Goal: Task Accomplishment & Management: Complete application form

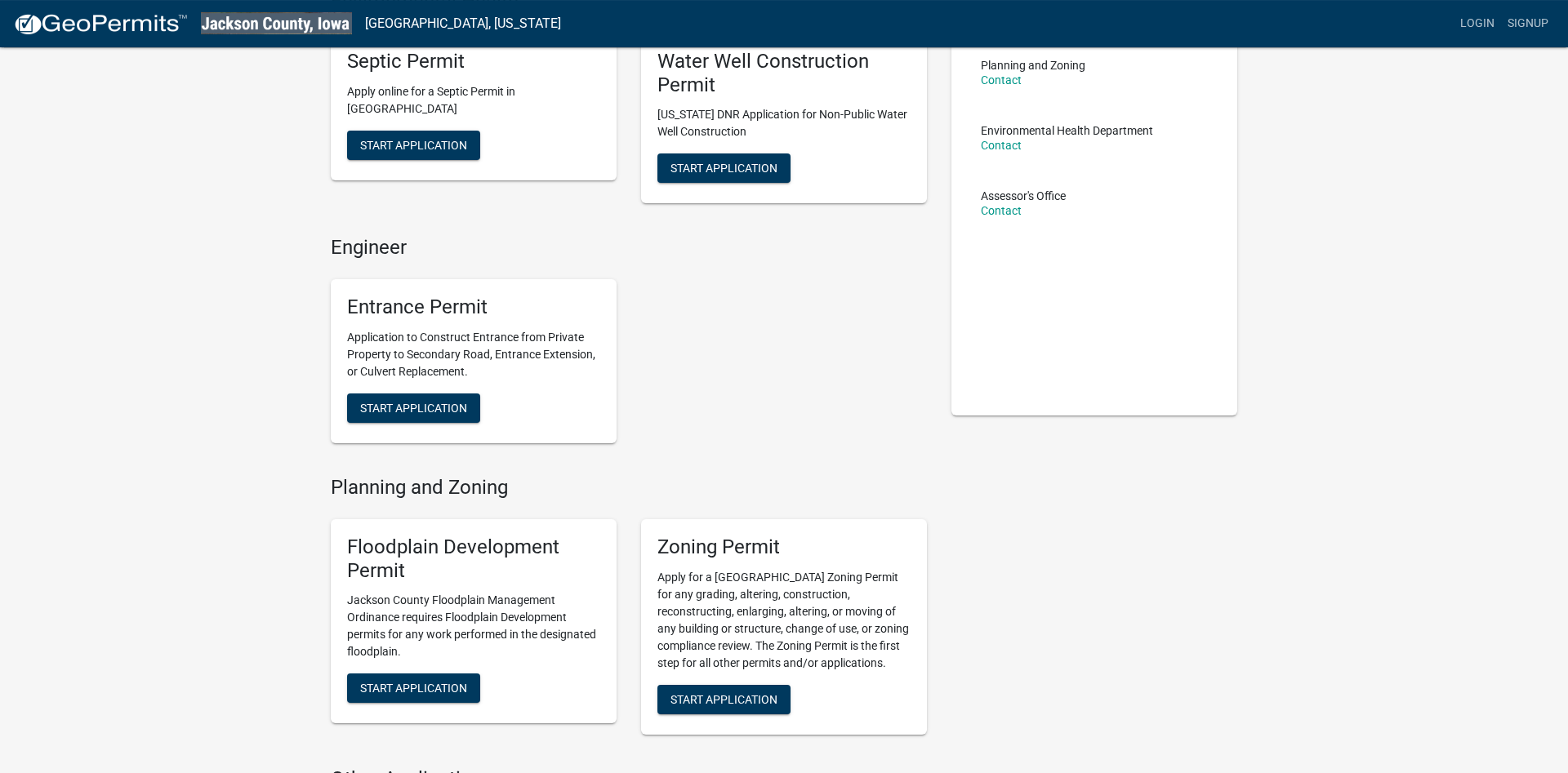
scroll to position [83, 0]
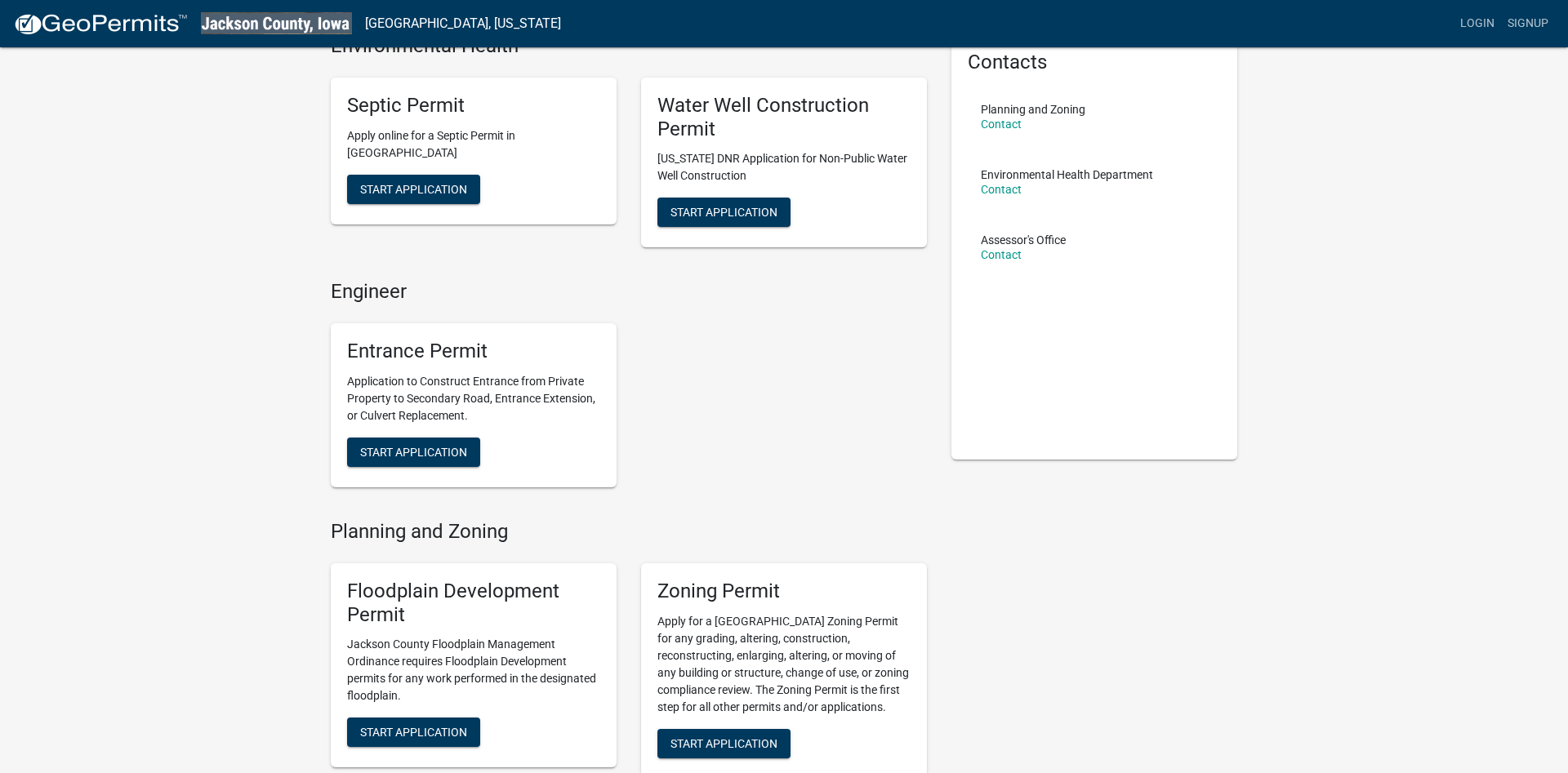
click at [402, 208] on div "Septic Permit Apply online for a Septic Permit in Jackson County Start Applicat…" at bounding box center [473, 151] width 285 height 147
click at [402, 202] on button "Start Application" at bounding box center [414, 190] width 133 height 29
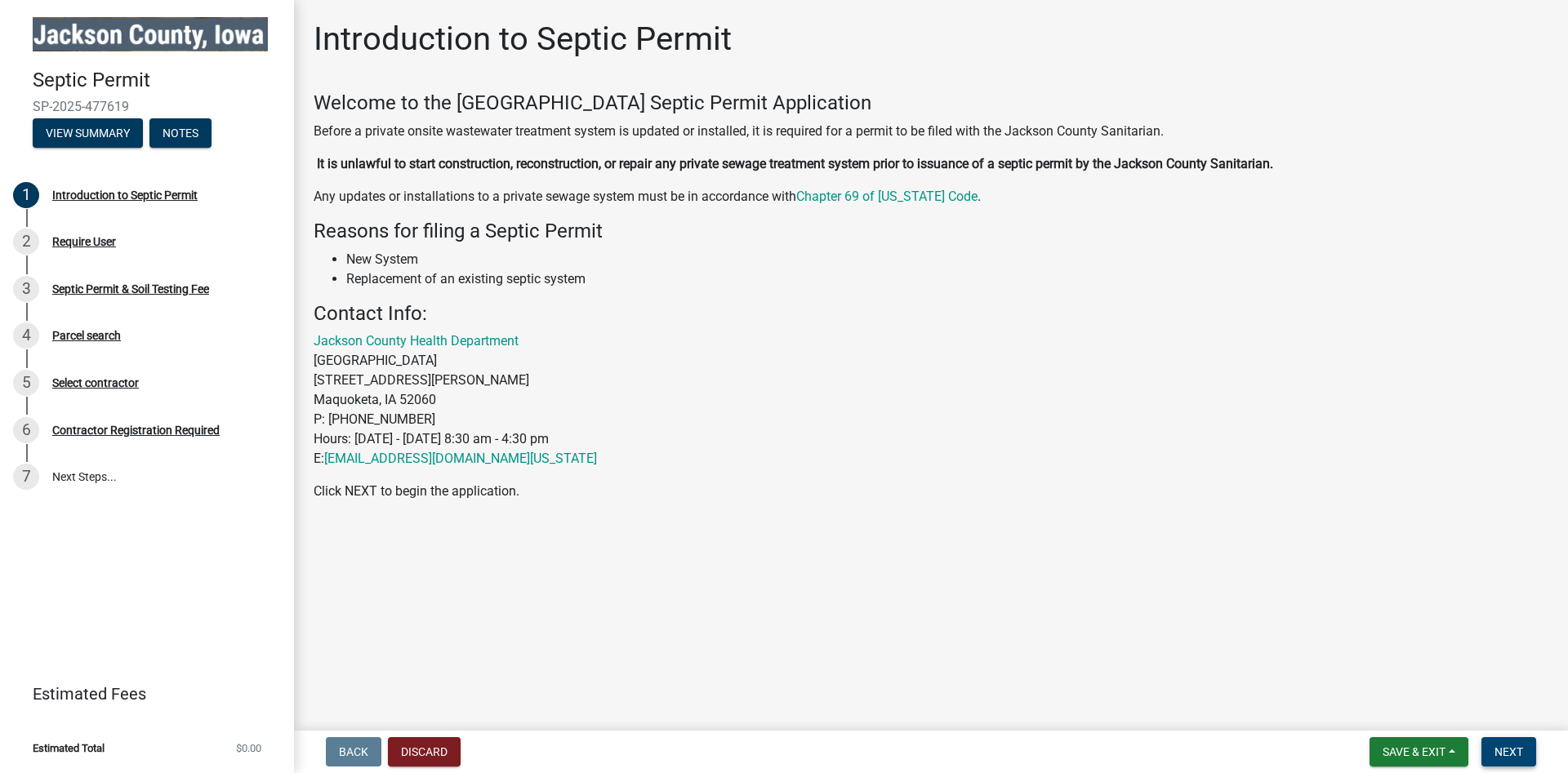
click at [1488, 750] on button "Next" at bounding box center [1509, 752] width 55 height 29
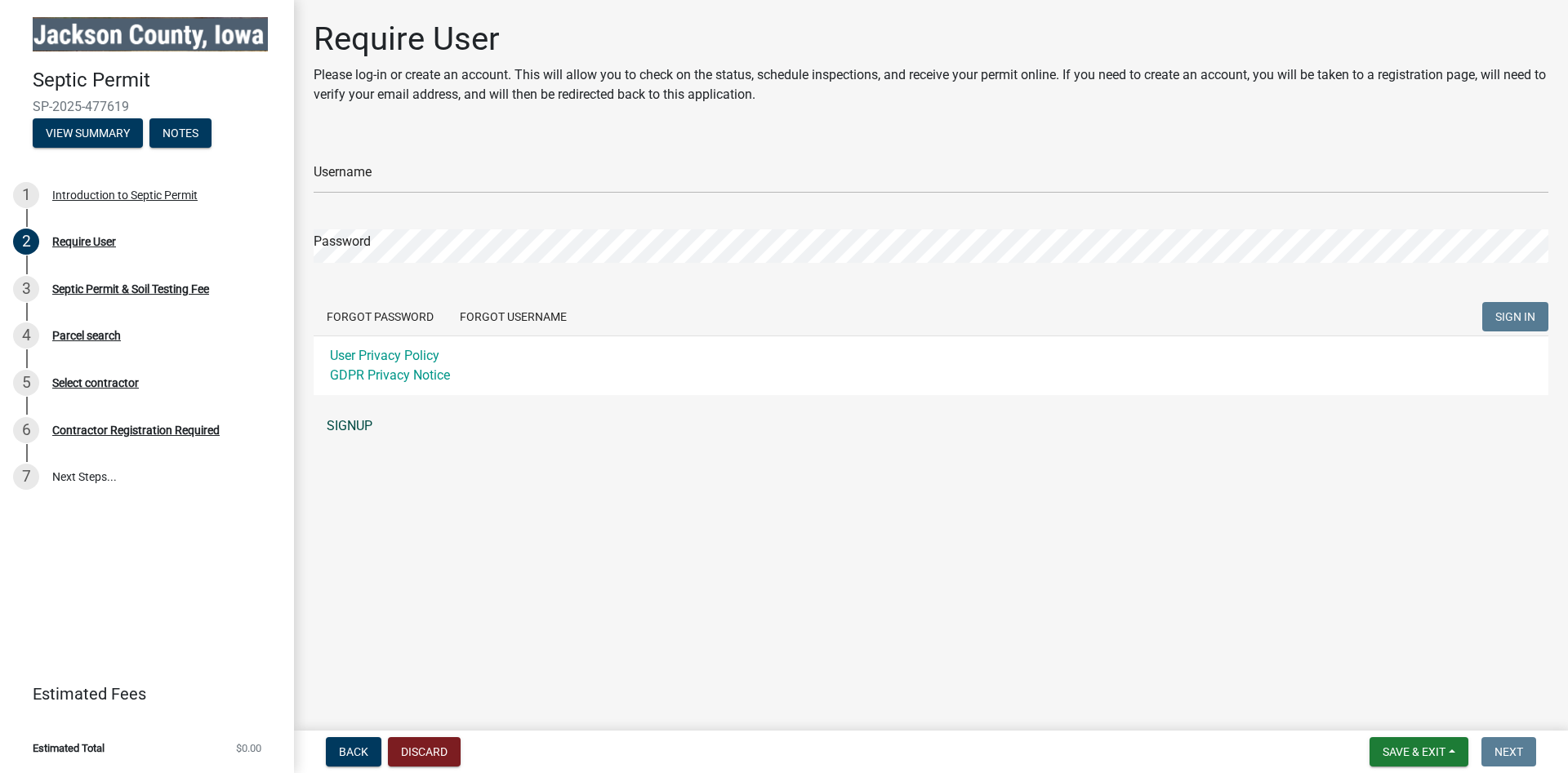
click at [359, 435] on link "SIGNUP" at bounding box center [931, 426] width 1235 height 32
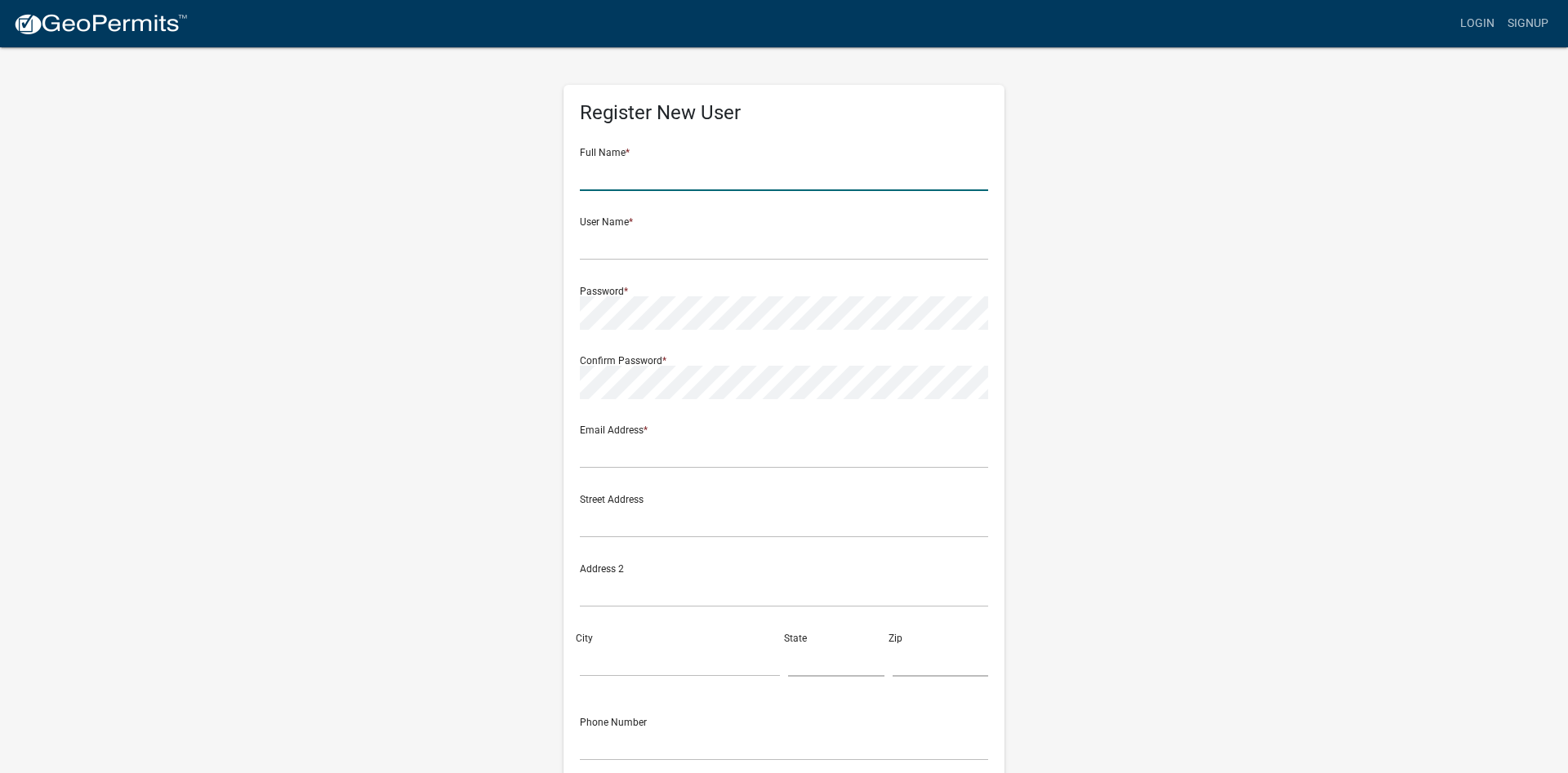
click at [683, 164] on input "text" at bounding box center [784, 173] width 408 height 33
type input "Jon"
type input "P"
click at [670, 165] on input "Jon" at bounding box center [784, 173] width 408 height 33
type input "[PERSON_NAME]"
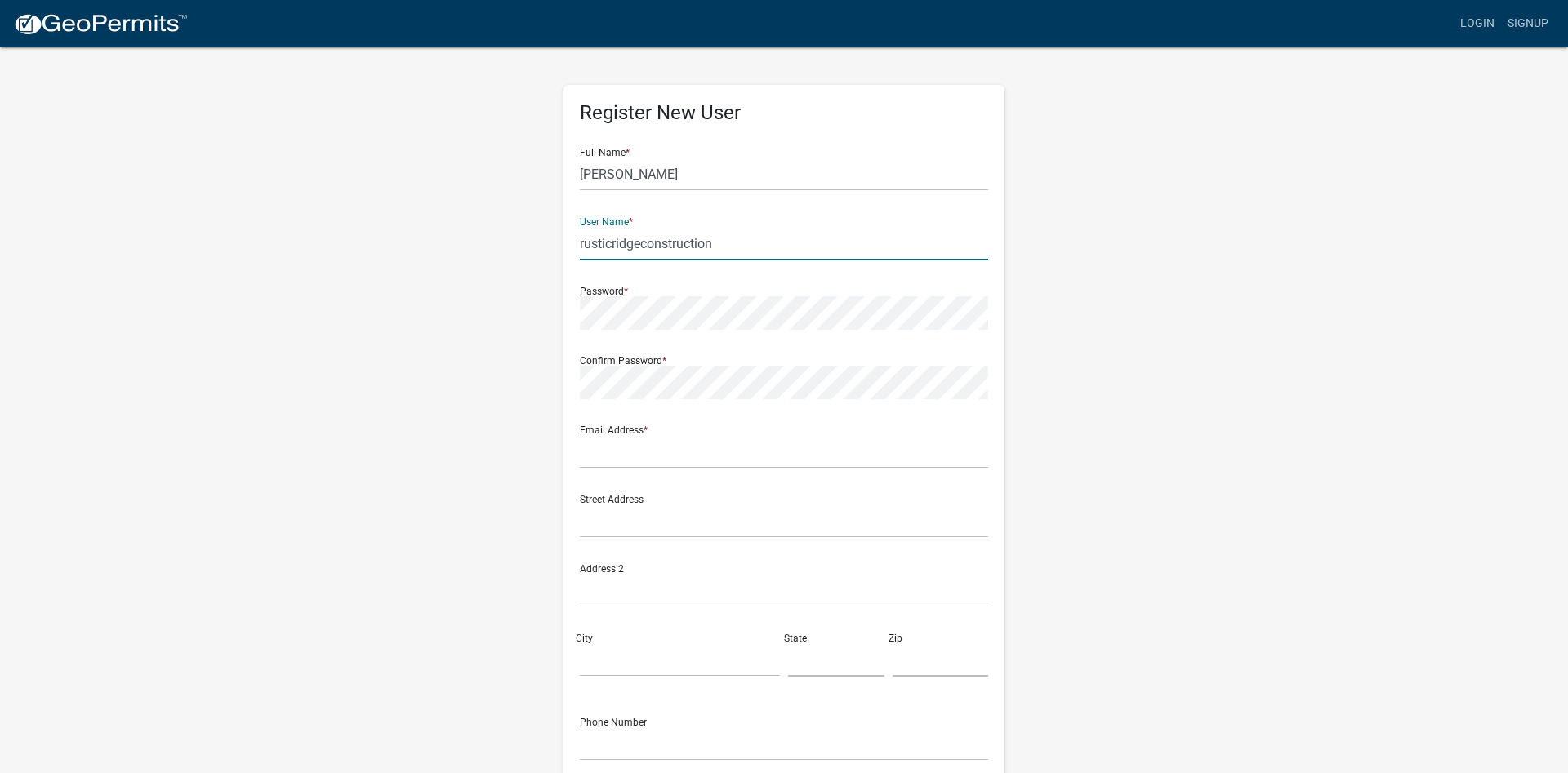
type input "rusticridgeconstruction"
type input "t"
type input "rusticridgeconstructionllc@gmail.com"
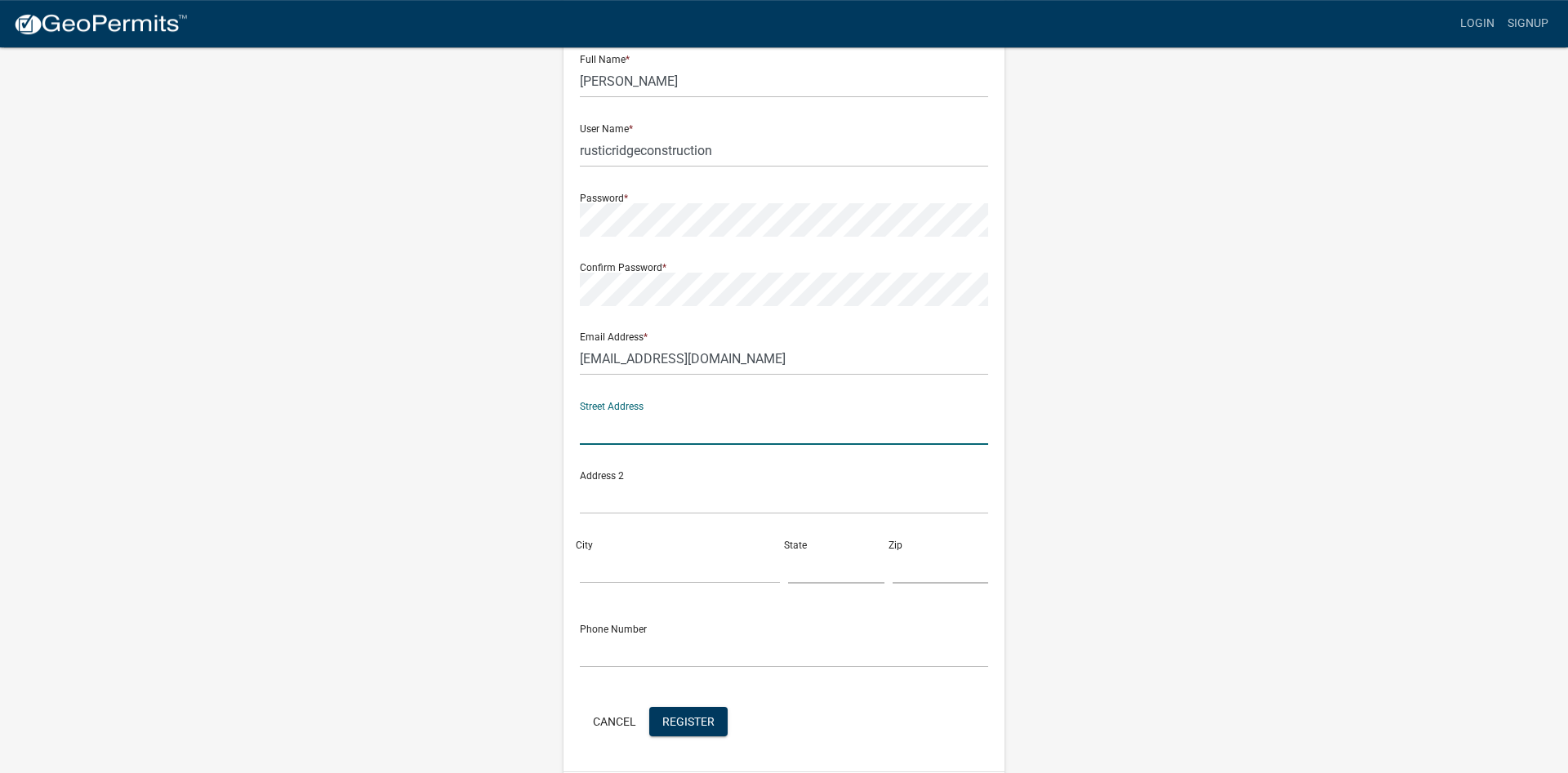
scroll to position [146, 0]
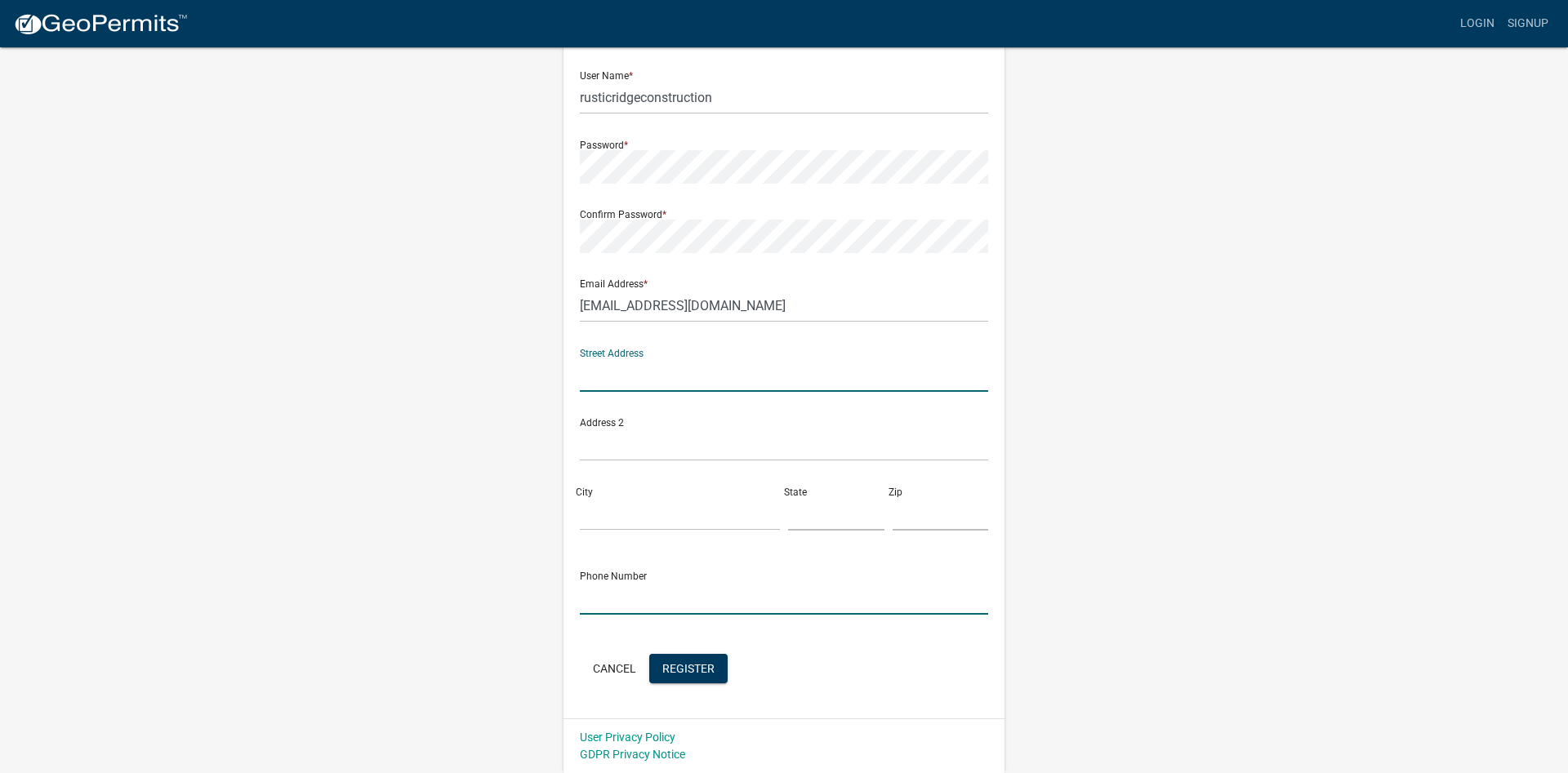
click at [672, 599] on input "text" at bounding box center [784, 597] width 408 height 33
type input "563-357-3287"
click at [711, 667] on span "Register" at bounding box center [688, 667] width 52 height 13
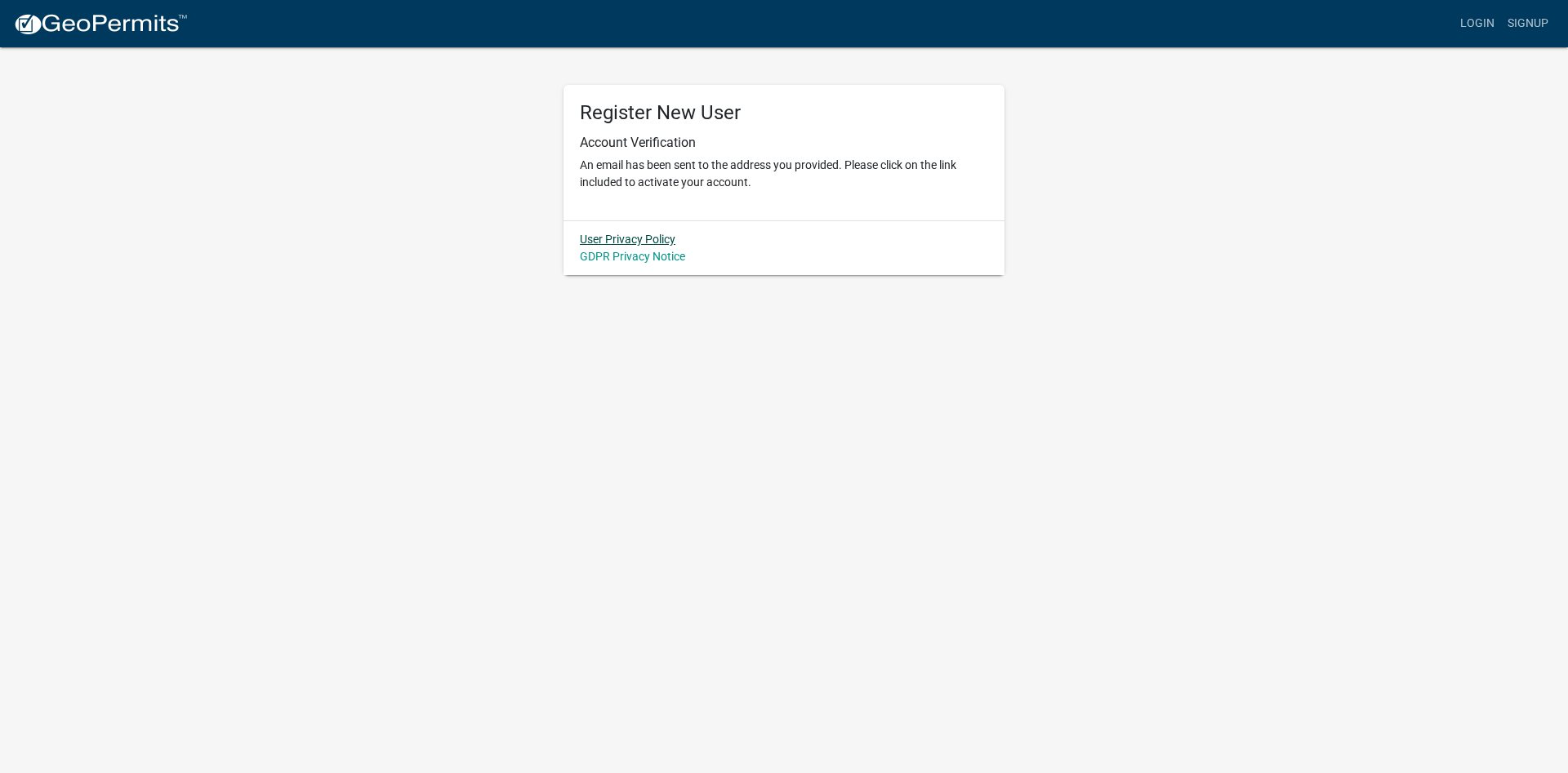
scroll to position [0, 0]
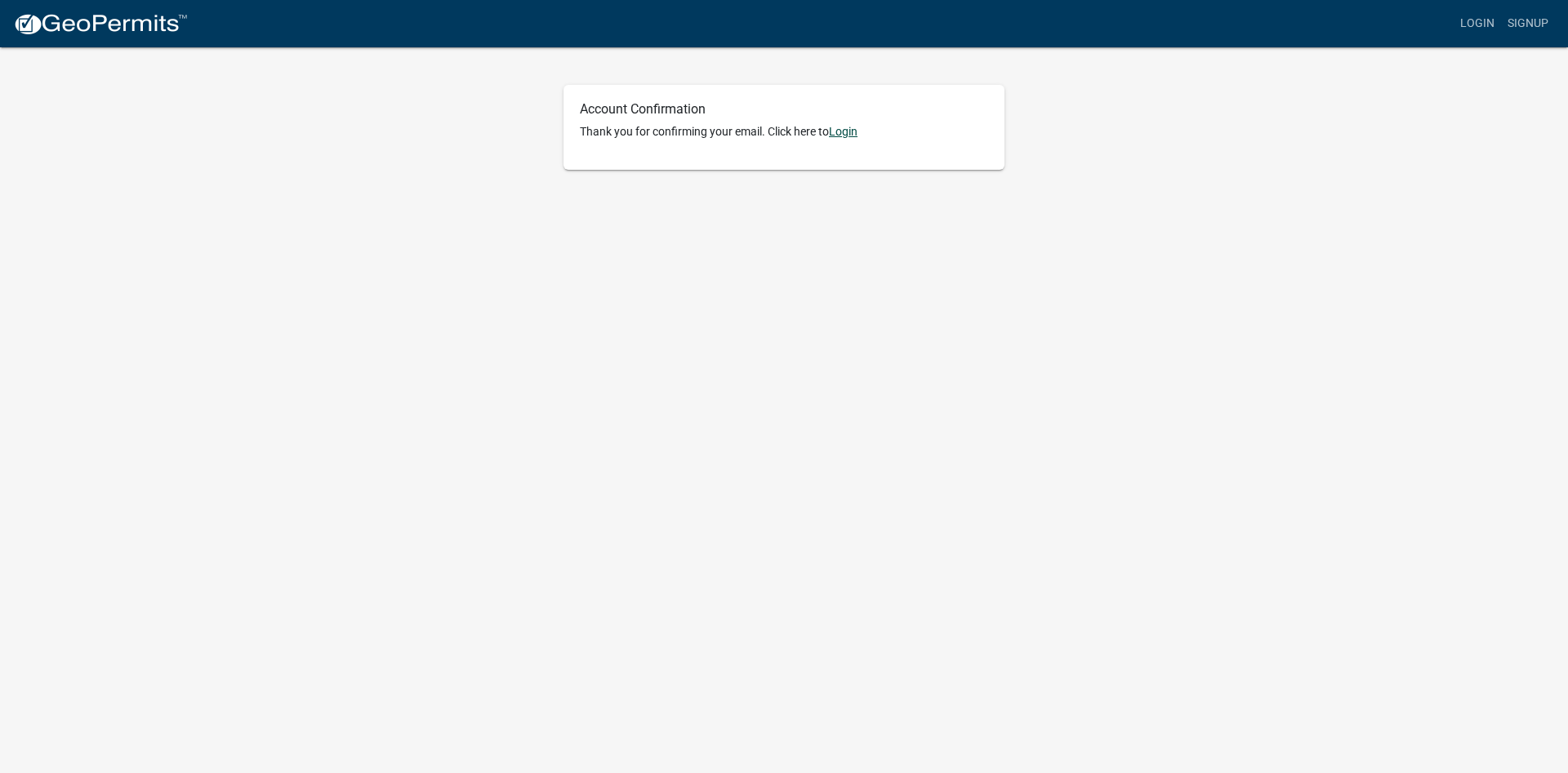
click at [849, 131] on link "Login" at bounding box center [843, 131] width 28 height 13
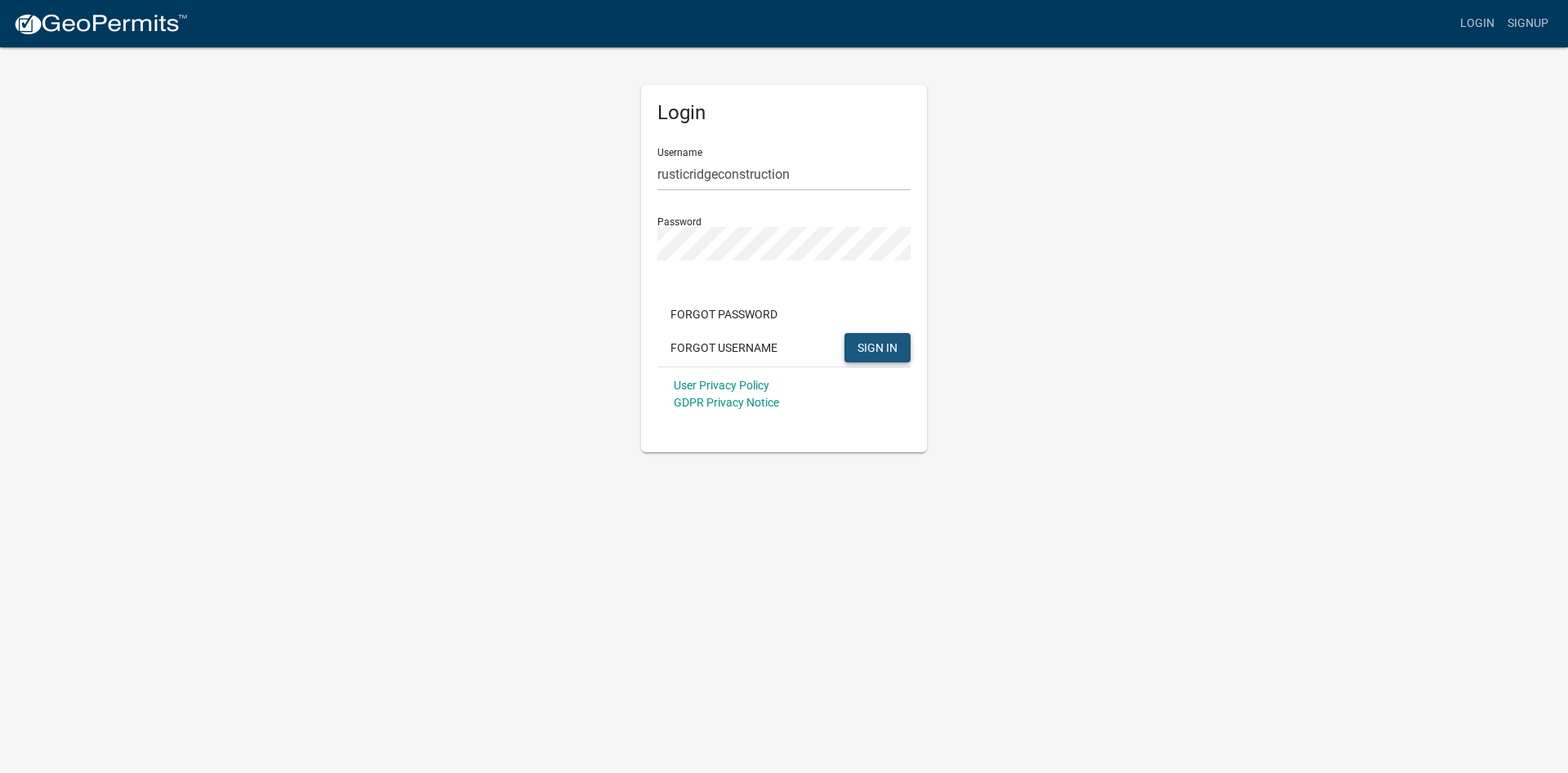
click at [866, 356] on button "SIGN IN" at bounding box center [877, 348] width 66 height 29
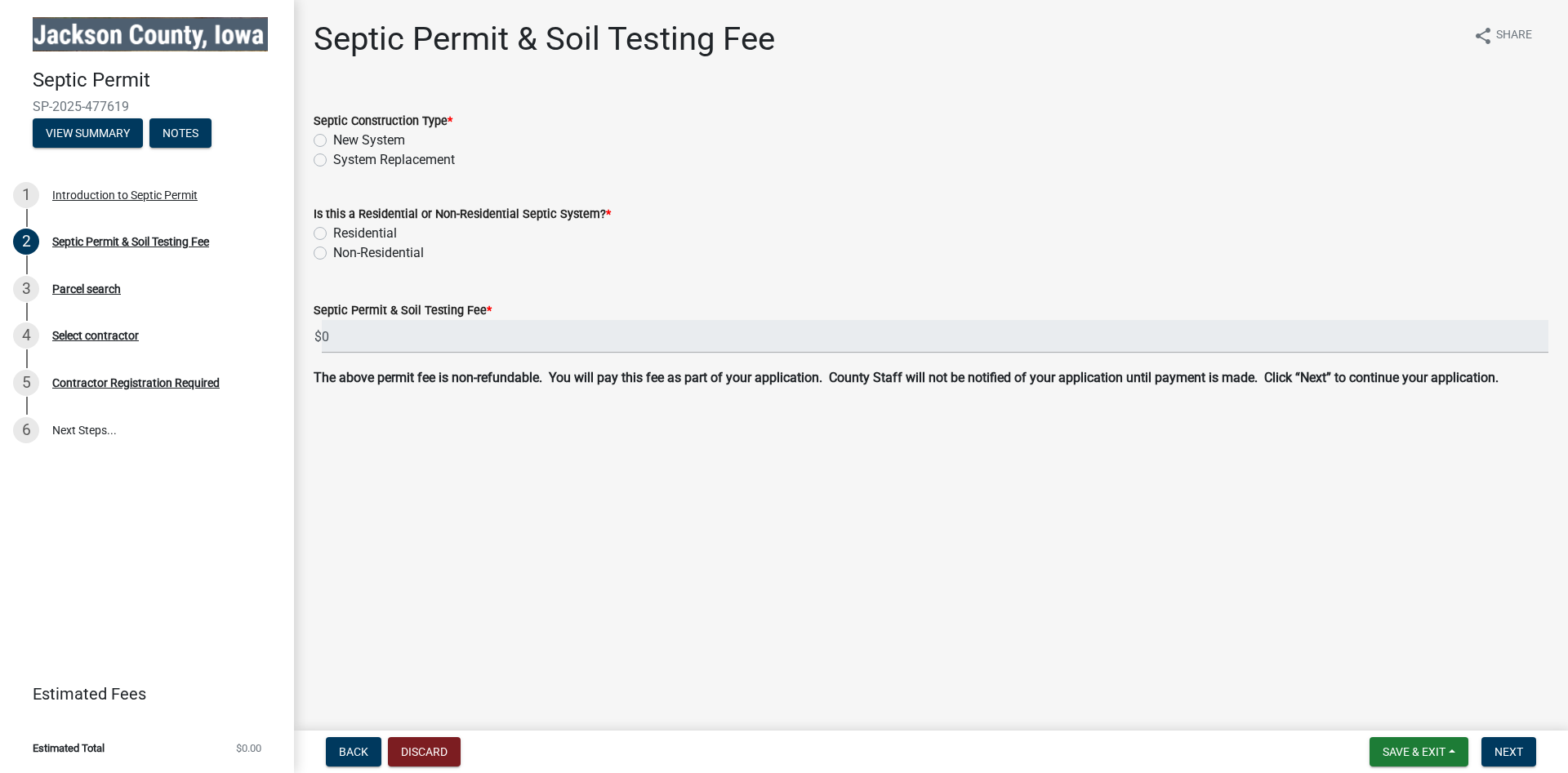
click at [378, 141] on label "New System" at bounding box center [369, 140] width 72 height 20
click at [344, 141] on input "New System" at bounding box center [338, 136] width 10 height 10
radio input "true"
click at [374, 236] on label "Residential" at bounding box center [365, 233] width 64 height 20
click at [344, 234] on input "Residential" at bounding box center [338, 229] width 10 height 10
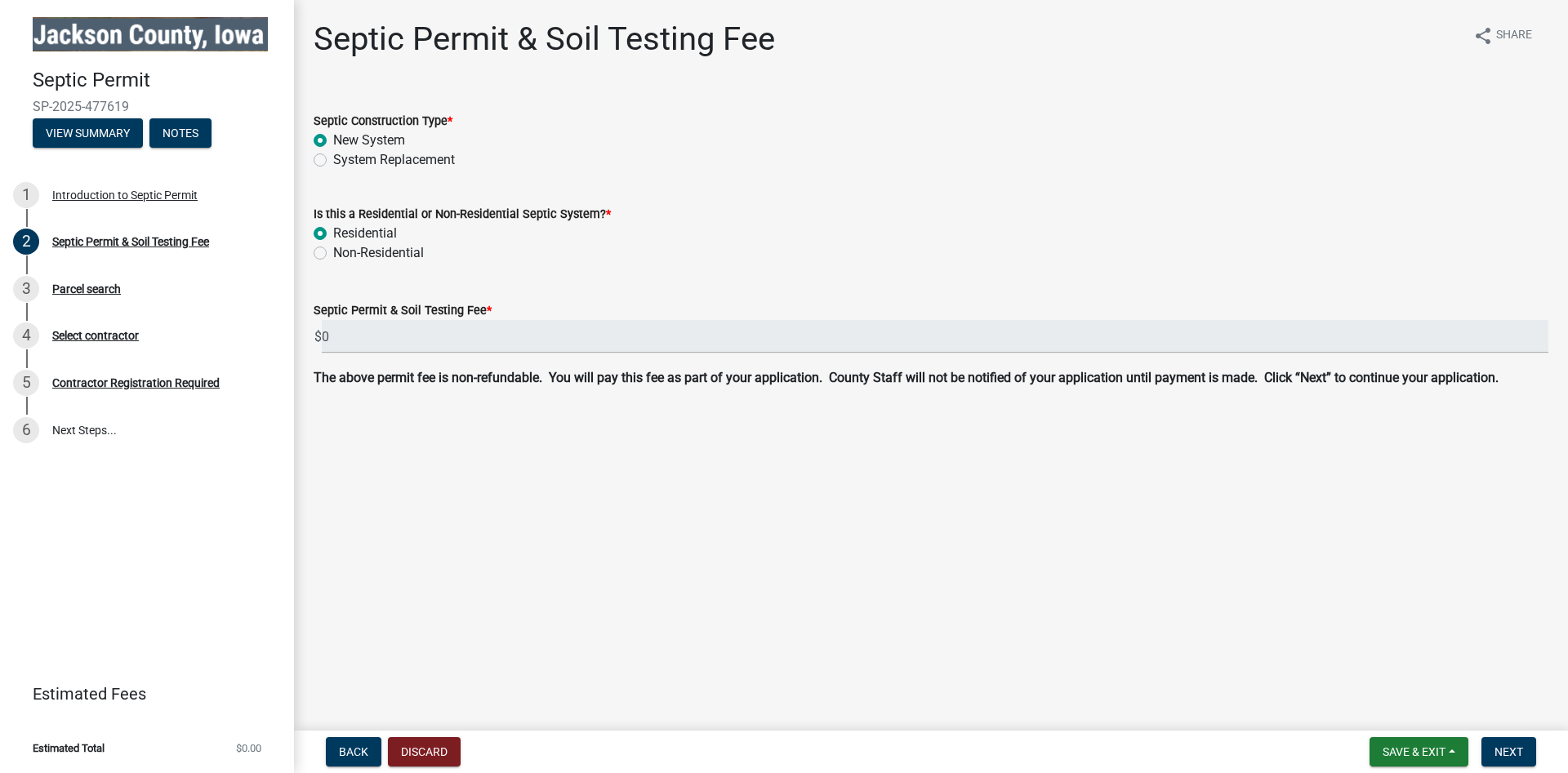
radio input "true"
click at [1515, 752] on span "Next" at bounding box center [1508, 752] width 28 height 13
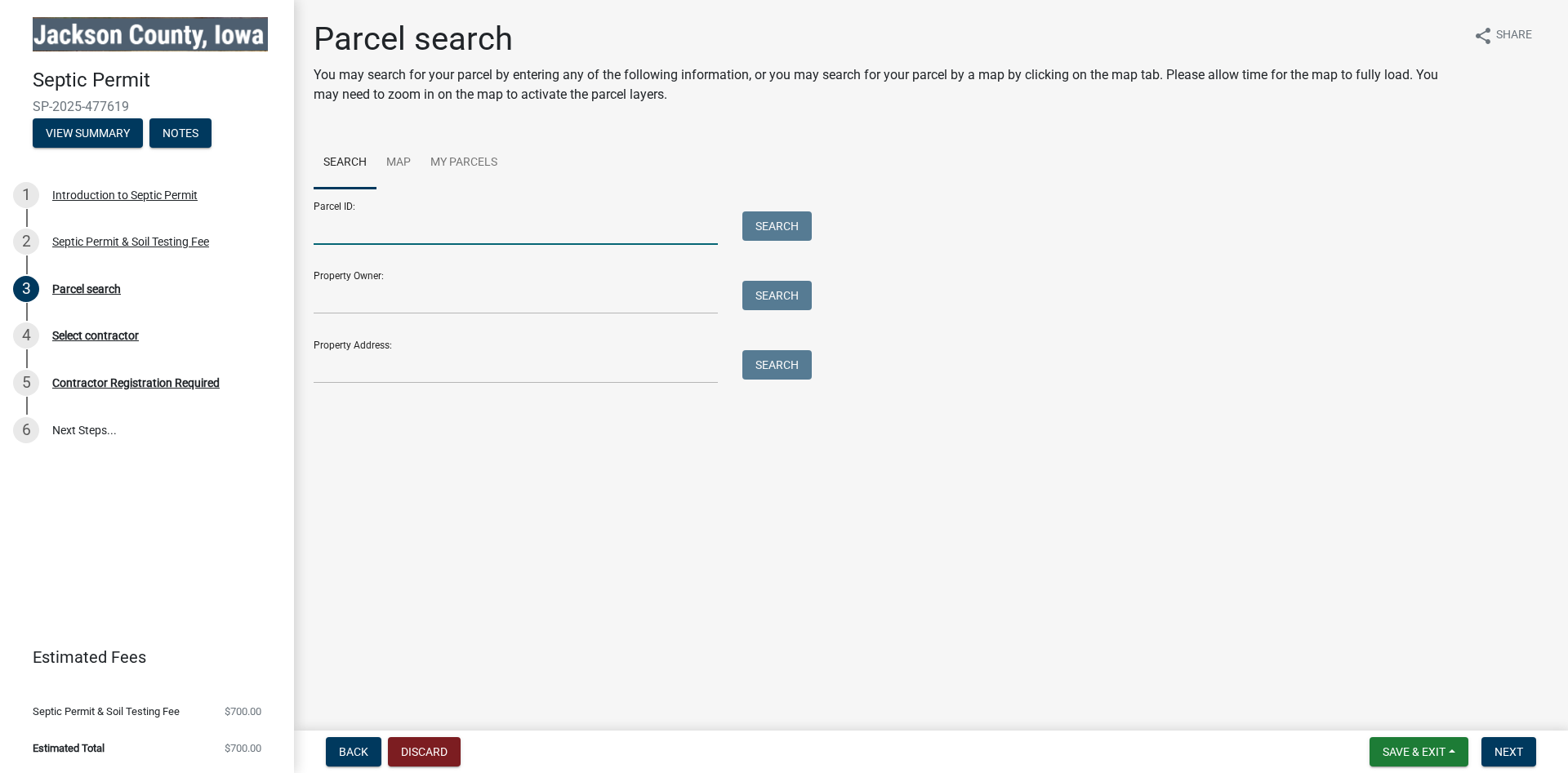
click at [419, 227] on input "Parcel ID:" at bounding box center [515, 228] width 404 height 33
click at [382, 299] on input "Property Owner:" at bounding box center [515, 297] width 404 height 33
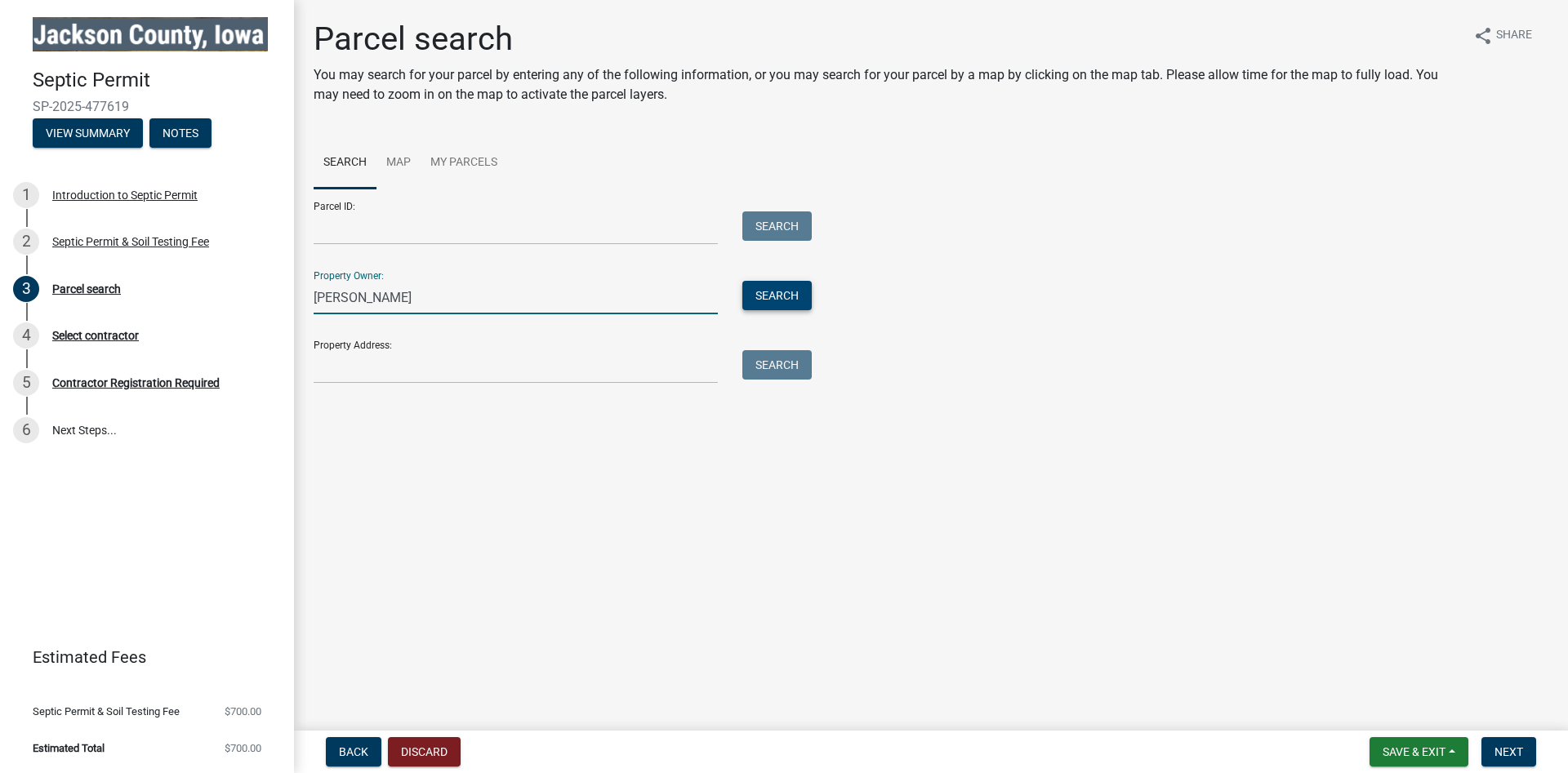
click at [765, 298] on button "Search" at bounding box center [777, 296] width 69 height 29
drag, startPoint x: 363, startPoint y: 297, endPoint x: 252, endPoint y: 302, distance: 111.1
click at [314, 302] on input "Marshall, Caleb" at bounding box center [515, 297] width 404 height 33
type input "Miller, Caleb"
click at [789, 298] on button "Search" at bounding box center [777, 296] width 69 height 29
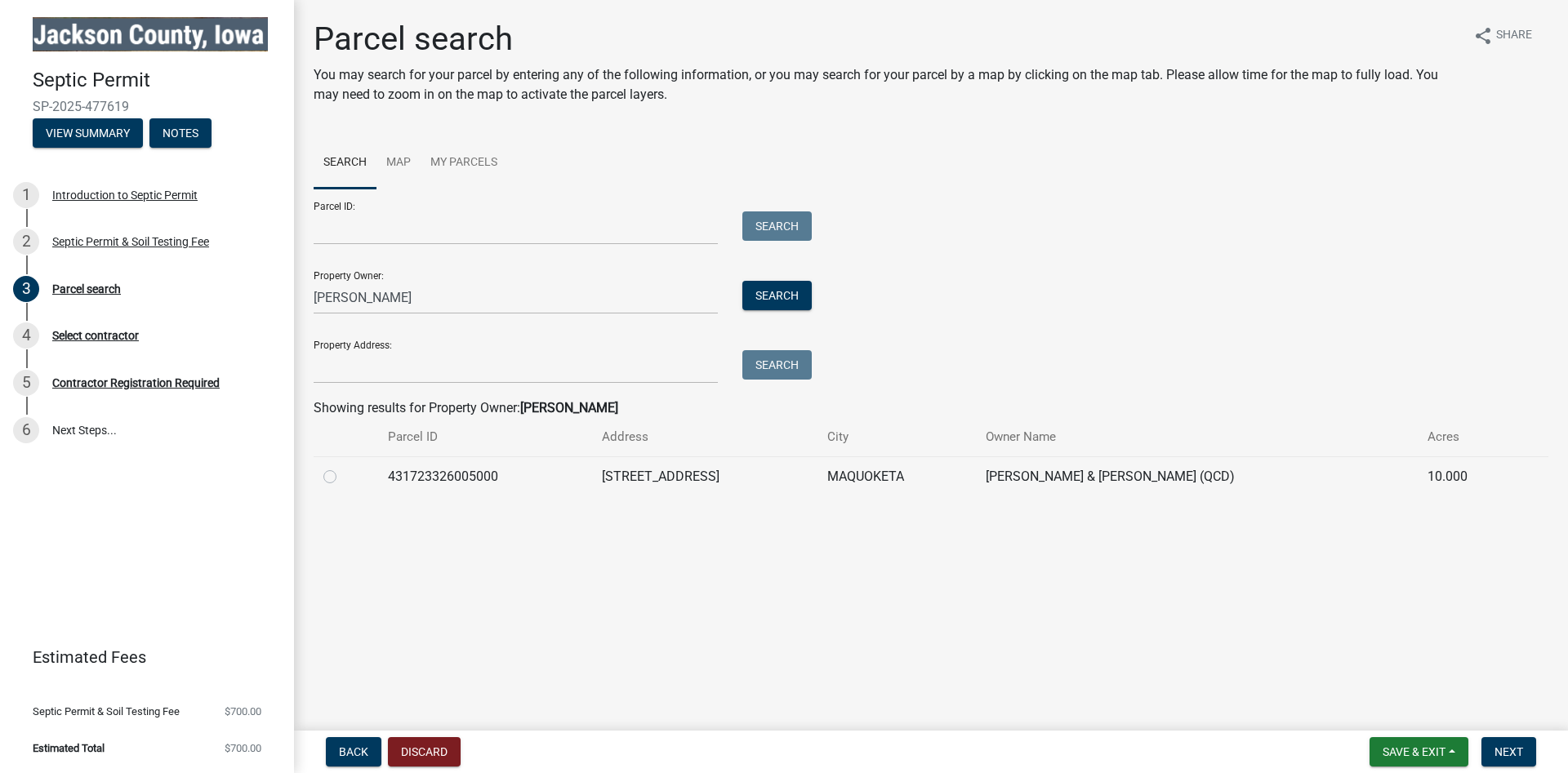
click at [343, 467] on label at bounding box center [343, 467] width 0 height 0
click at [343, 477] on input "radio" at bounding box center [348, 472] width 10 height 10
radio input "true"
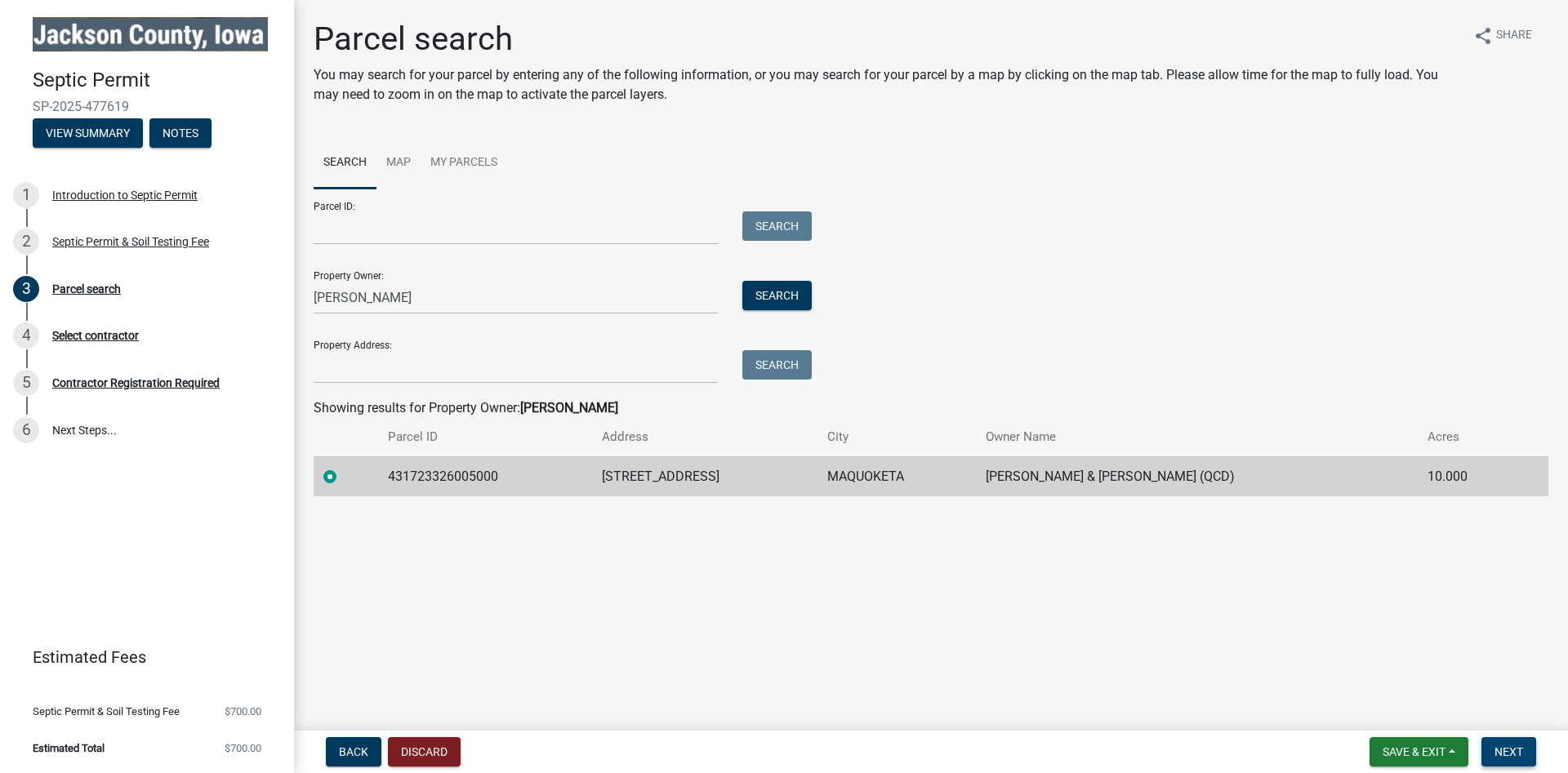
click at [1503, 744] on button "Next" at bounding box center [1509, 752] width 55 height 29
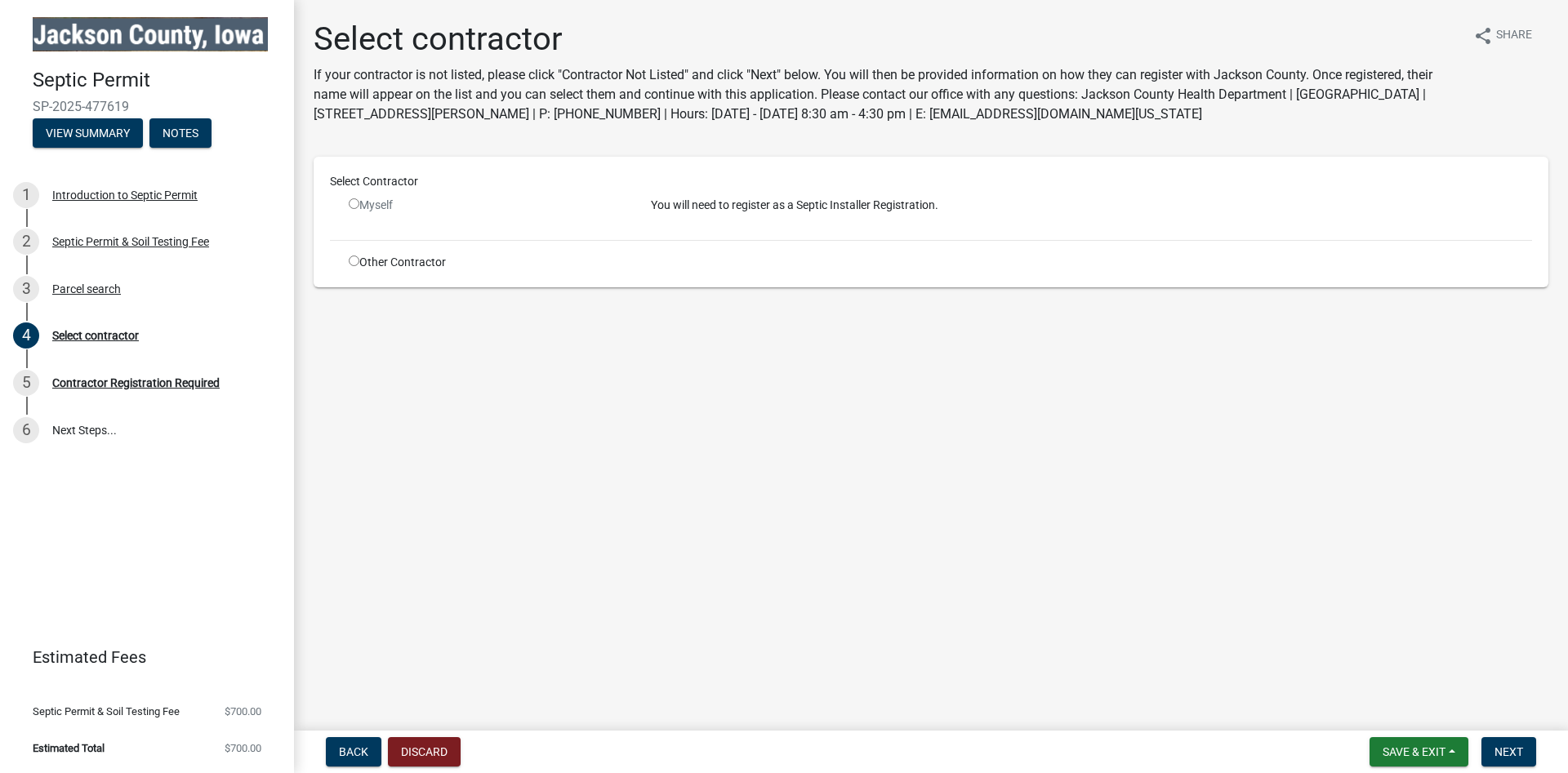
click at [352, 262] on input "radio" at bounding box center [354, 261] width 10 height 10
radio input "true"
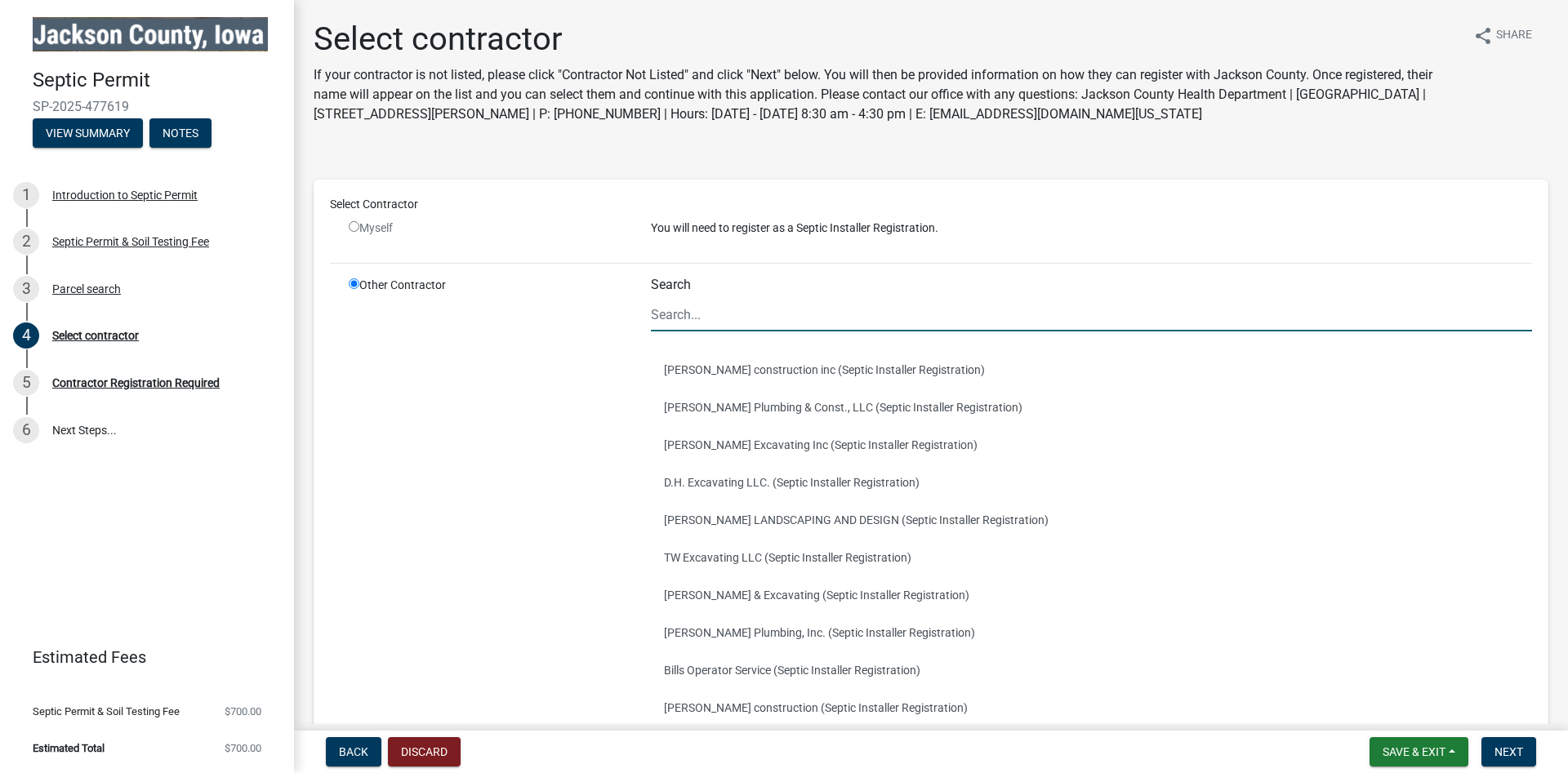
click at [717, 319] on input "Search" at bounding box center [1091, 314] width 881 height 33
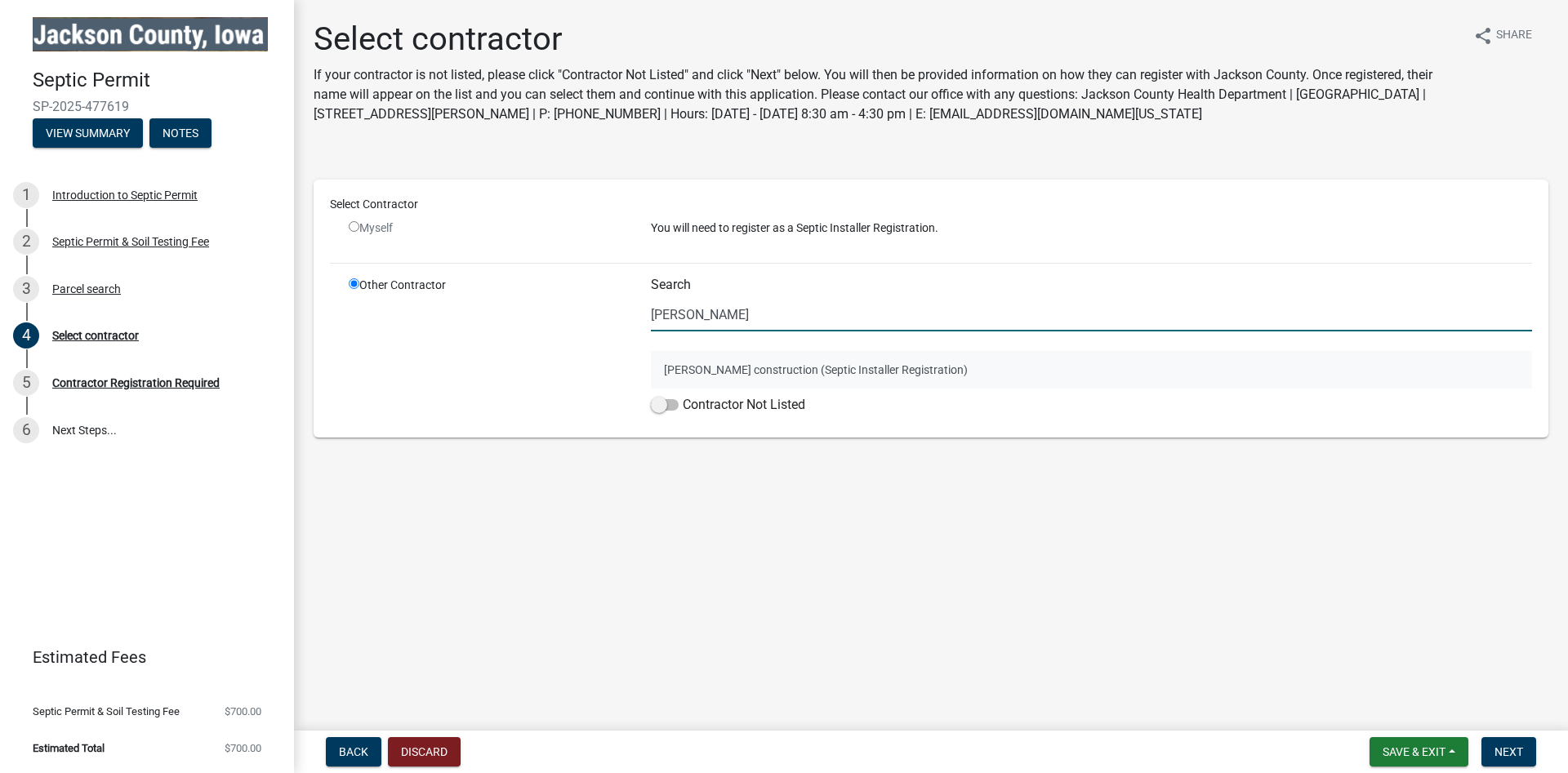
type input "Ihrig"
click at [723, 366] on button "Ihrig construction (Septic Installer Registration)" at bounding box center [1091, 370] width 881 height 38
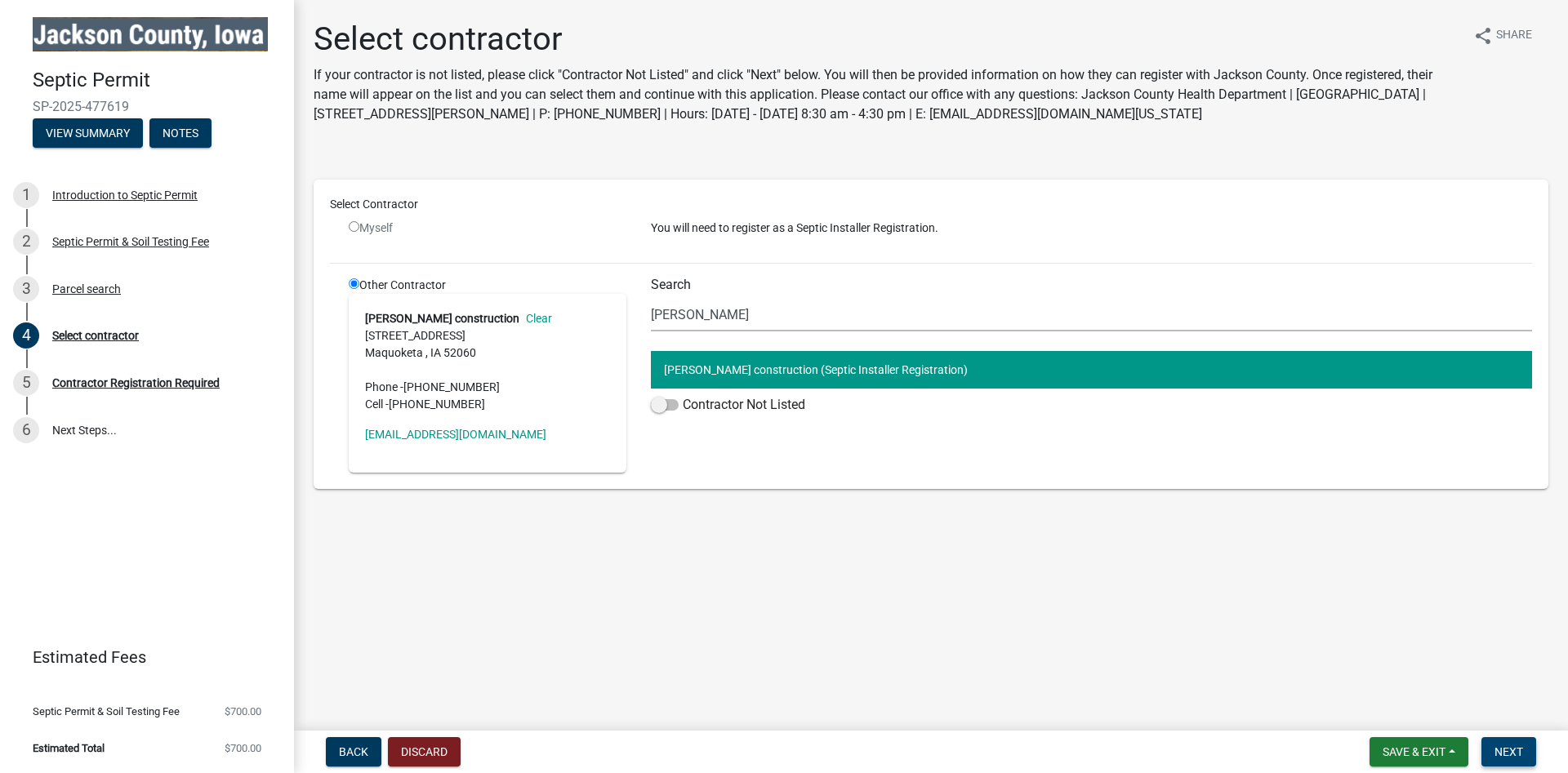
click at [1518, 758] on span "Next" at bounding box center [1508, 752] width 28 height 13
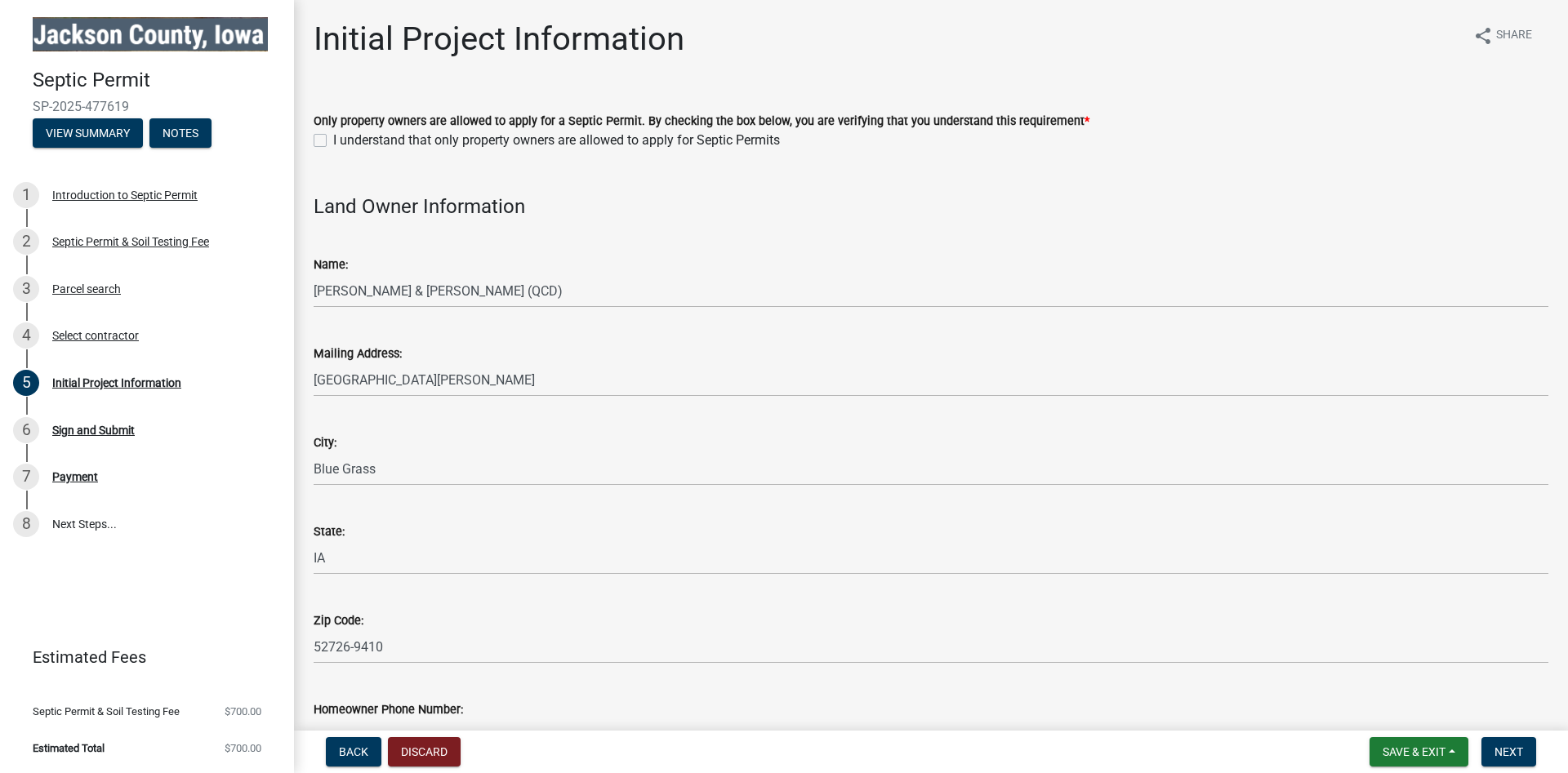
click at [333, 139] on label "I understand that only property owners are allowed to apply for Septic Permits" at bounding box center [556, 140] width 447 height 20
click at [333, 139] on input "I understand that only property owners are allowed to apply for Septic Permits" at bounding box center [338, 136] width 10 height 10
click at [333, 142] on label "I understand that only property owners are allowed to apply for Septic Permits" at bounding box center [556, 140] width 447 height 20
click at [333, 141] on input "I understand that only property owners are allowed to apply for Septic Permits" at bounding box center [338, 136] width 10 height 10
checkbox input "false"
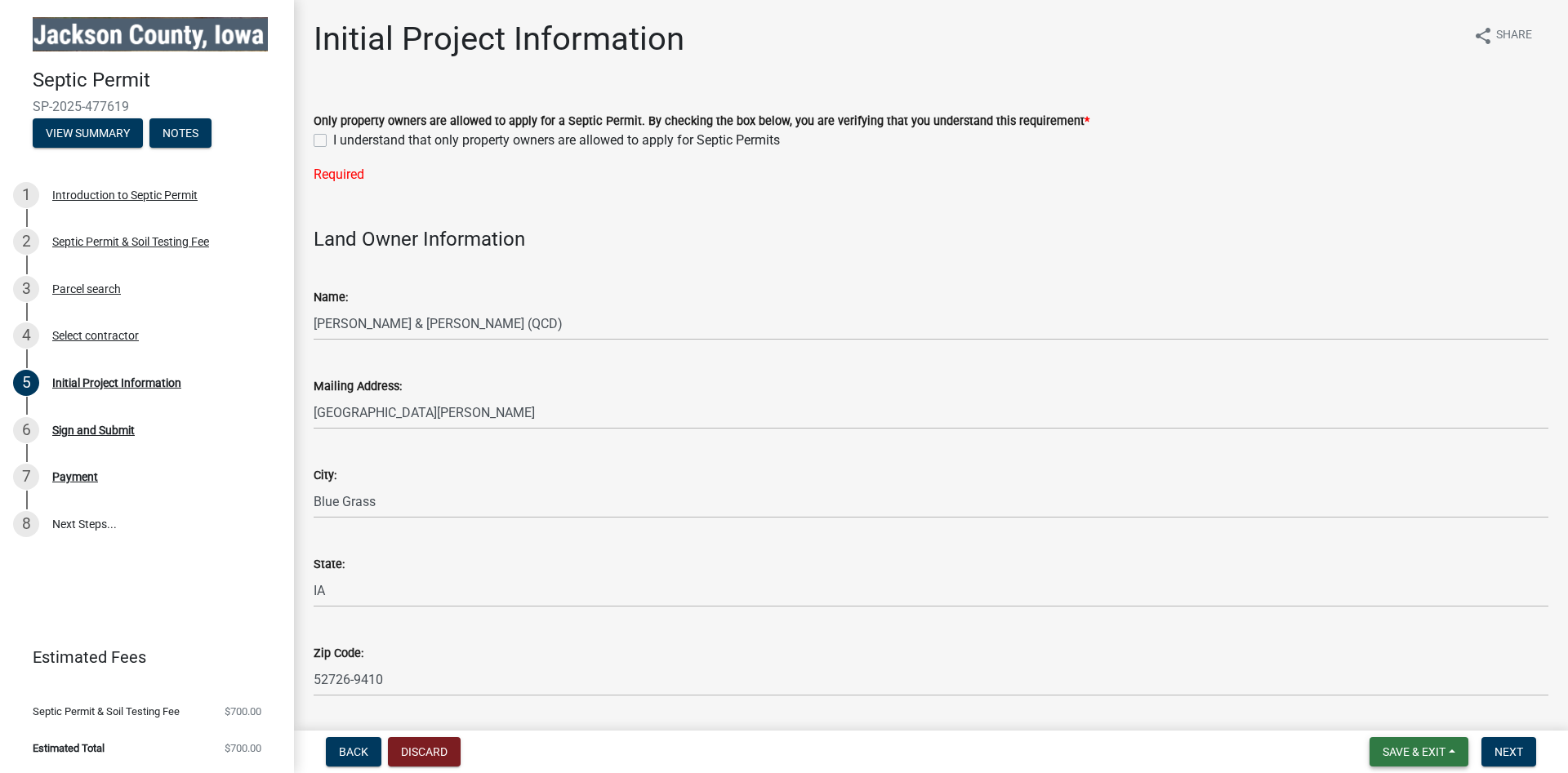
click at [1424, 749] on span "Save & Exit" at bounding box center [1414, 752] width 63 height 13
click at [1407, 717] on button "Save & Exit" at bounding box center [1402, 710] width 131 height 39
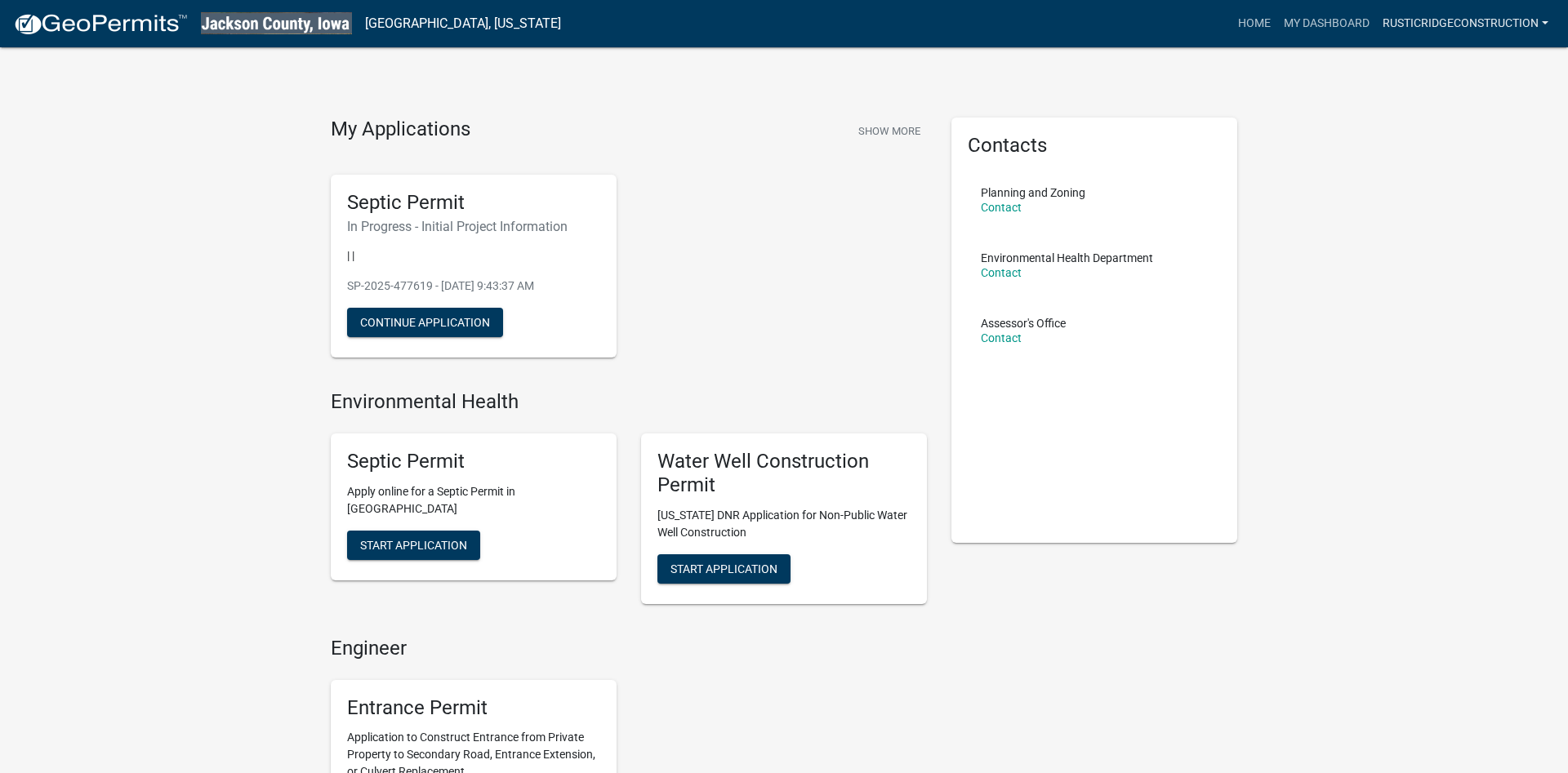
click at [1510, 11] on link "rusticridgeconstruction" at bounding box center [1465, 24] width 179 height 31
click at [1465, 130] on link "Logout" at bounding box center [1489, 120] width 131 height 39
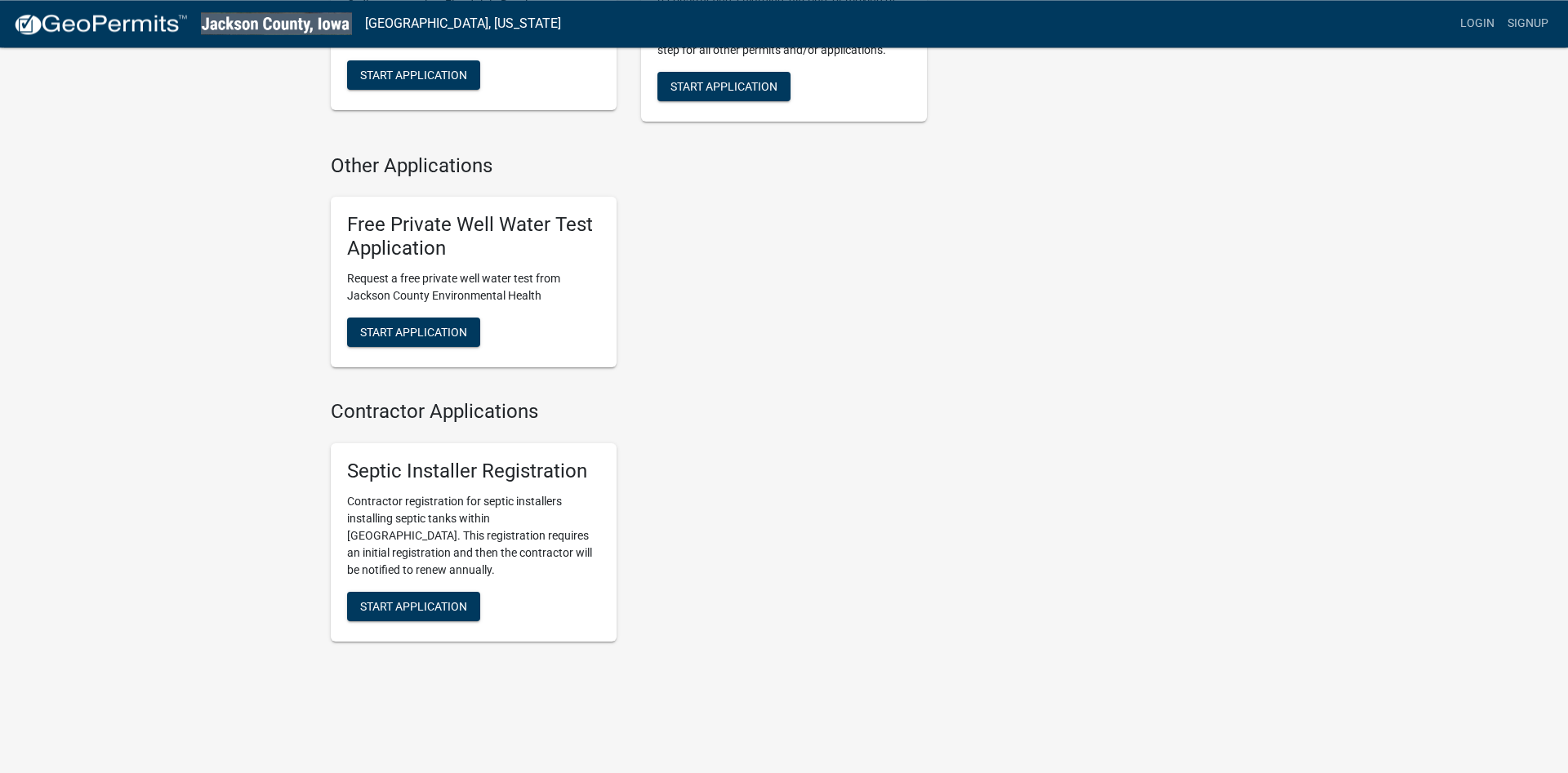
scroll to position [749, 0]
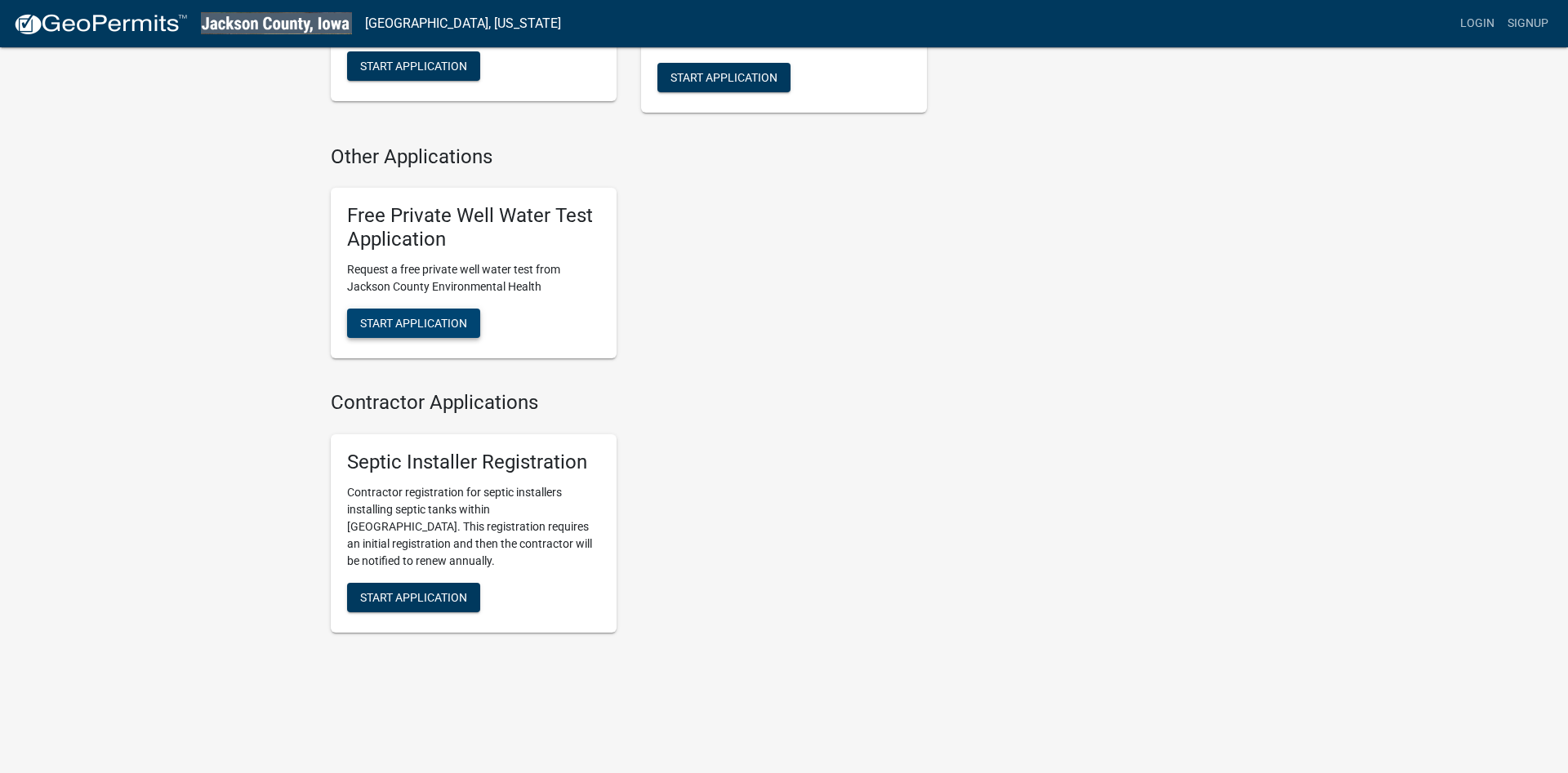
click at [416, 334] on button "Start Application" at bounding box center [414, 323] width 133 height 29
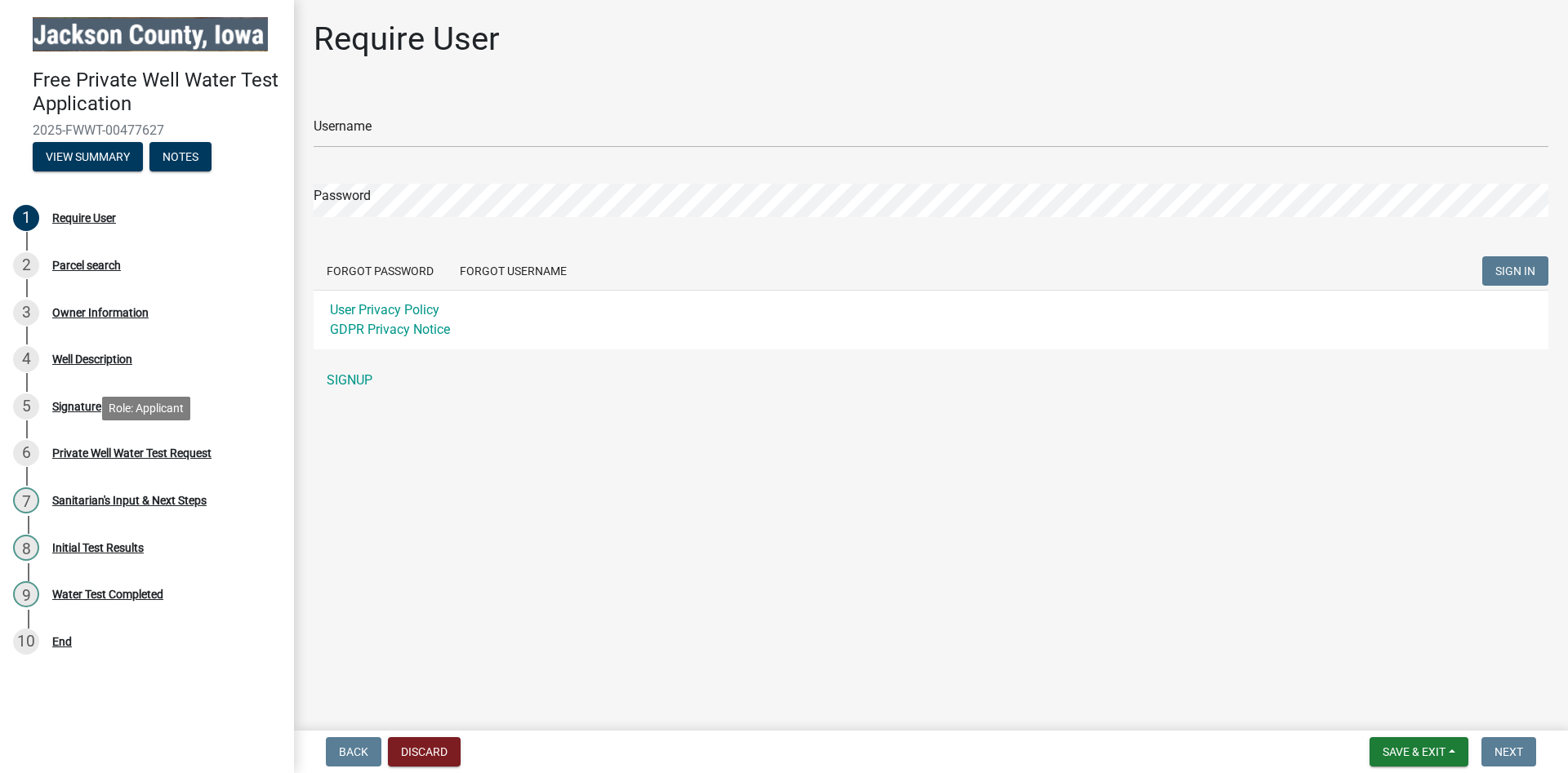
type input "rusticridgeconstruction"
click at [1522, 265] on span "SIGN IN" at bounding box center [1515, 271] width 40 height 13
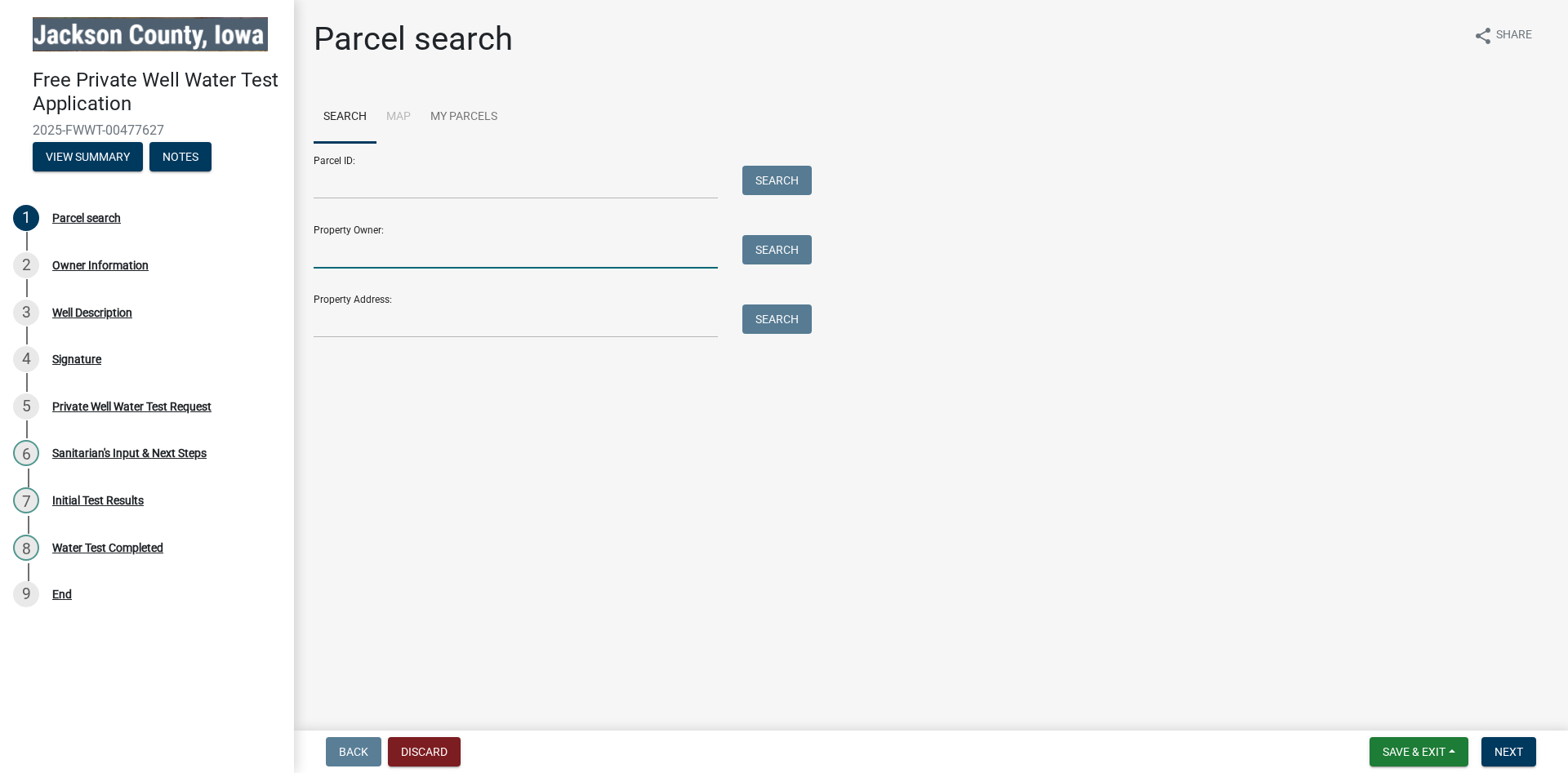
click at [487, 243] on input "Property Owner:" at bounding box center [515, 251] width 404 height 33
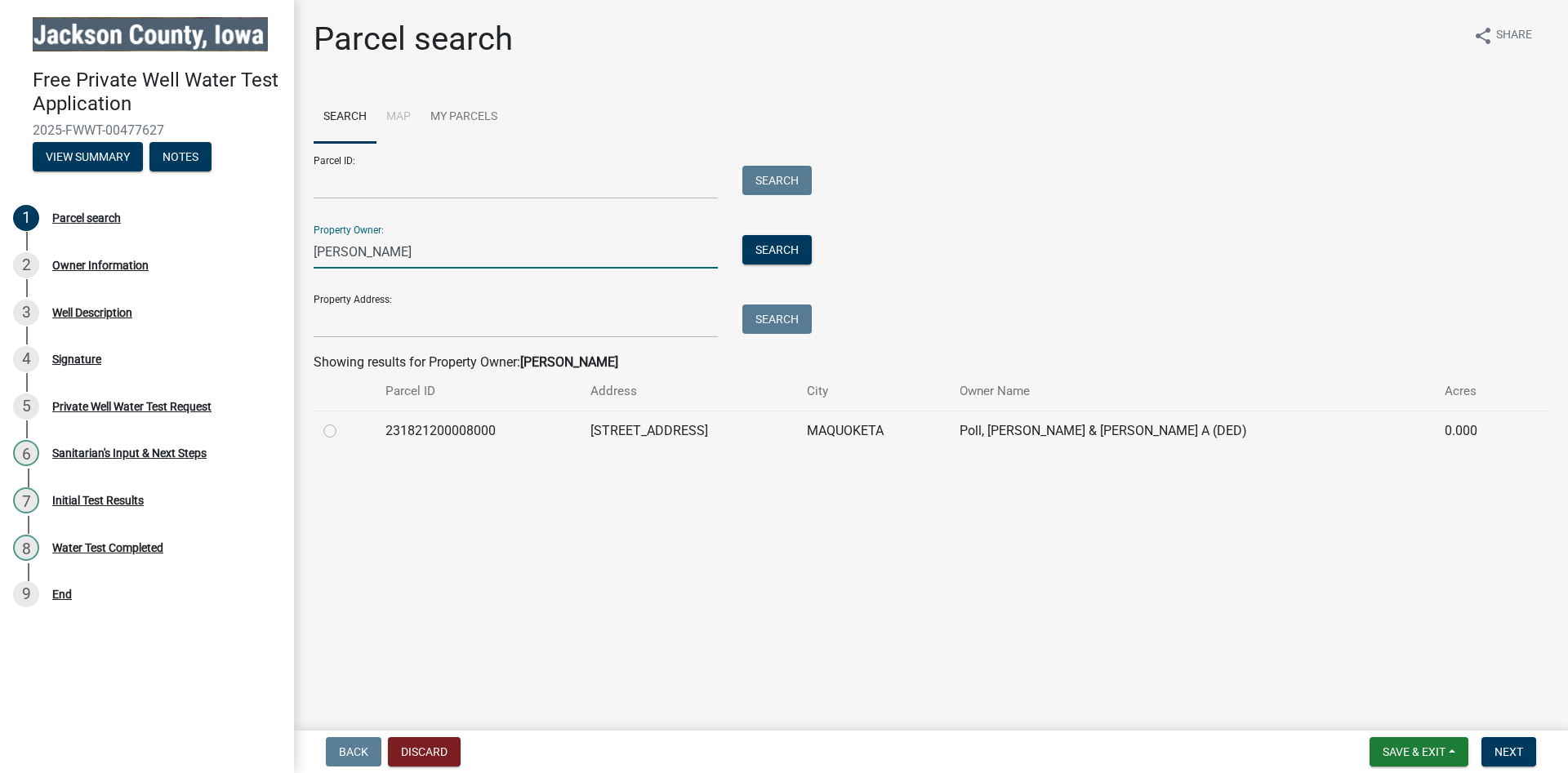
type input "[PERSON_NAME]"
click at [343, 421] on label at bounding box center [343, 421] width 0 height 0
click at [343, 432] on input "radio" at bounding box center [348, 426] width 10 height 10
radio input "true"
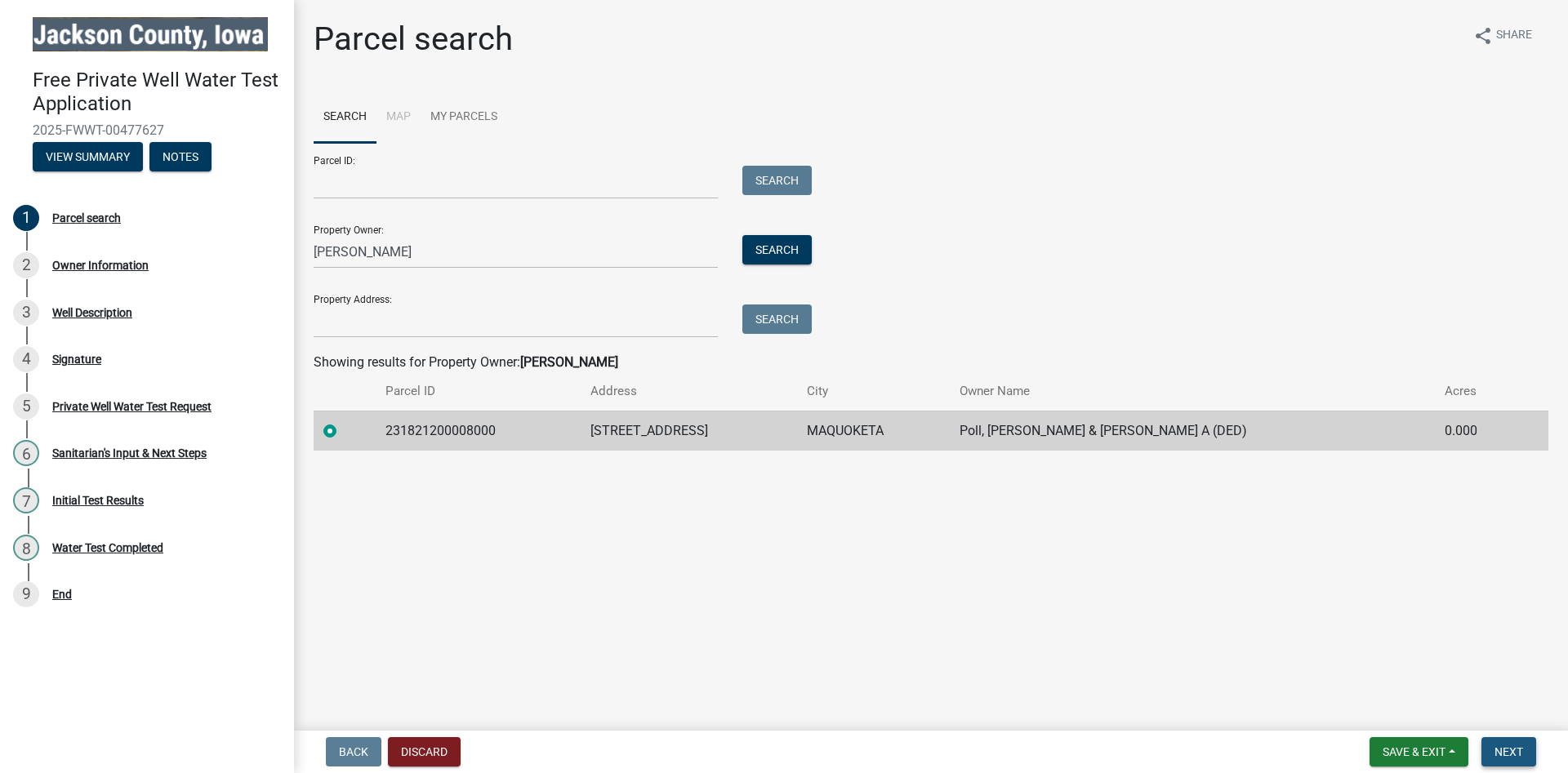
click at [1519, 755] on span "Next" at bounding box center [1508, 752] width 28 height 13
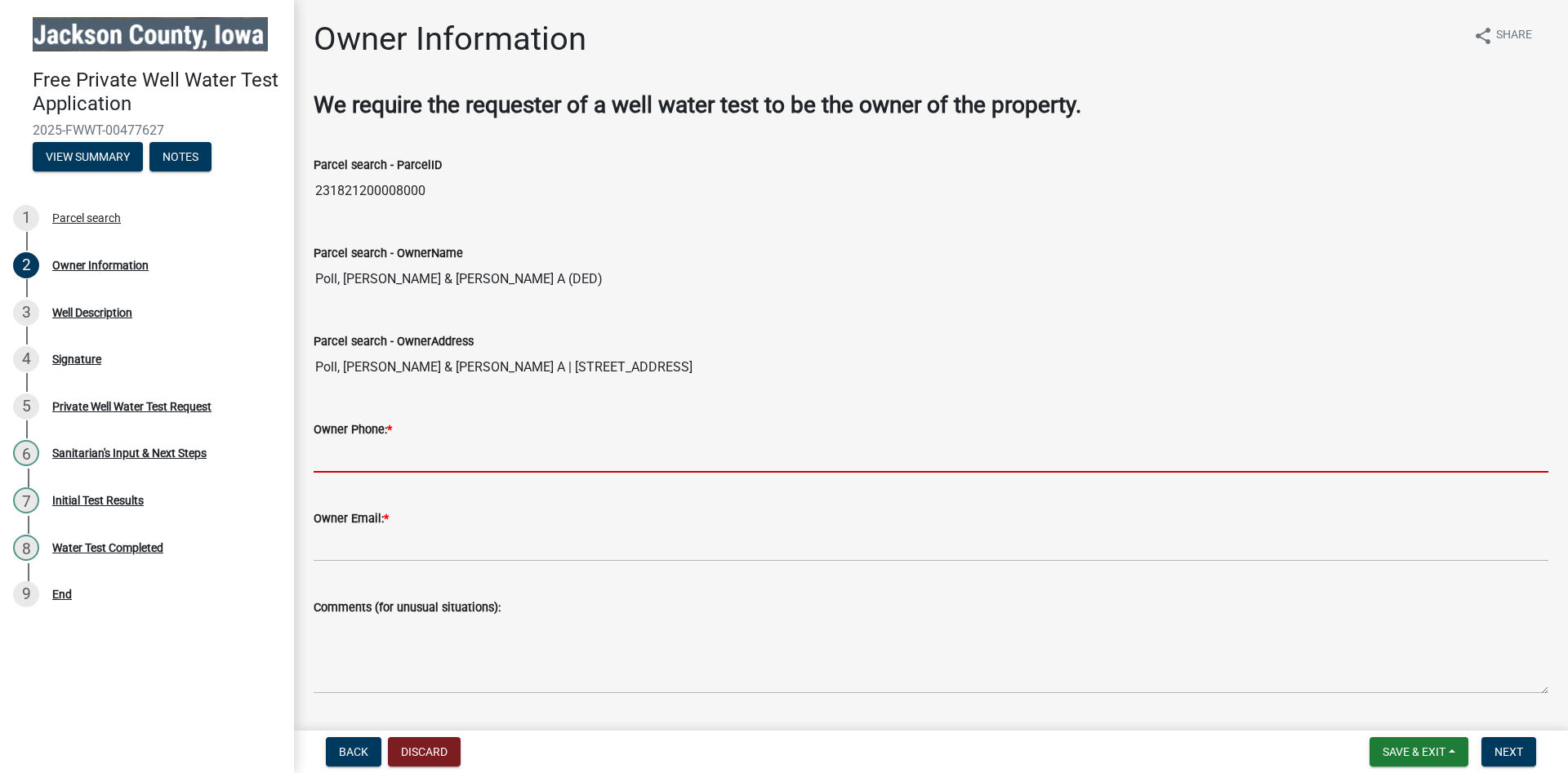
click at [477, 460] on input "Owner Phone: *" at bounding box center [931, 455] width 1235 height 33
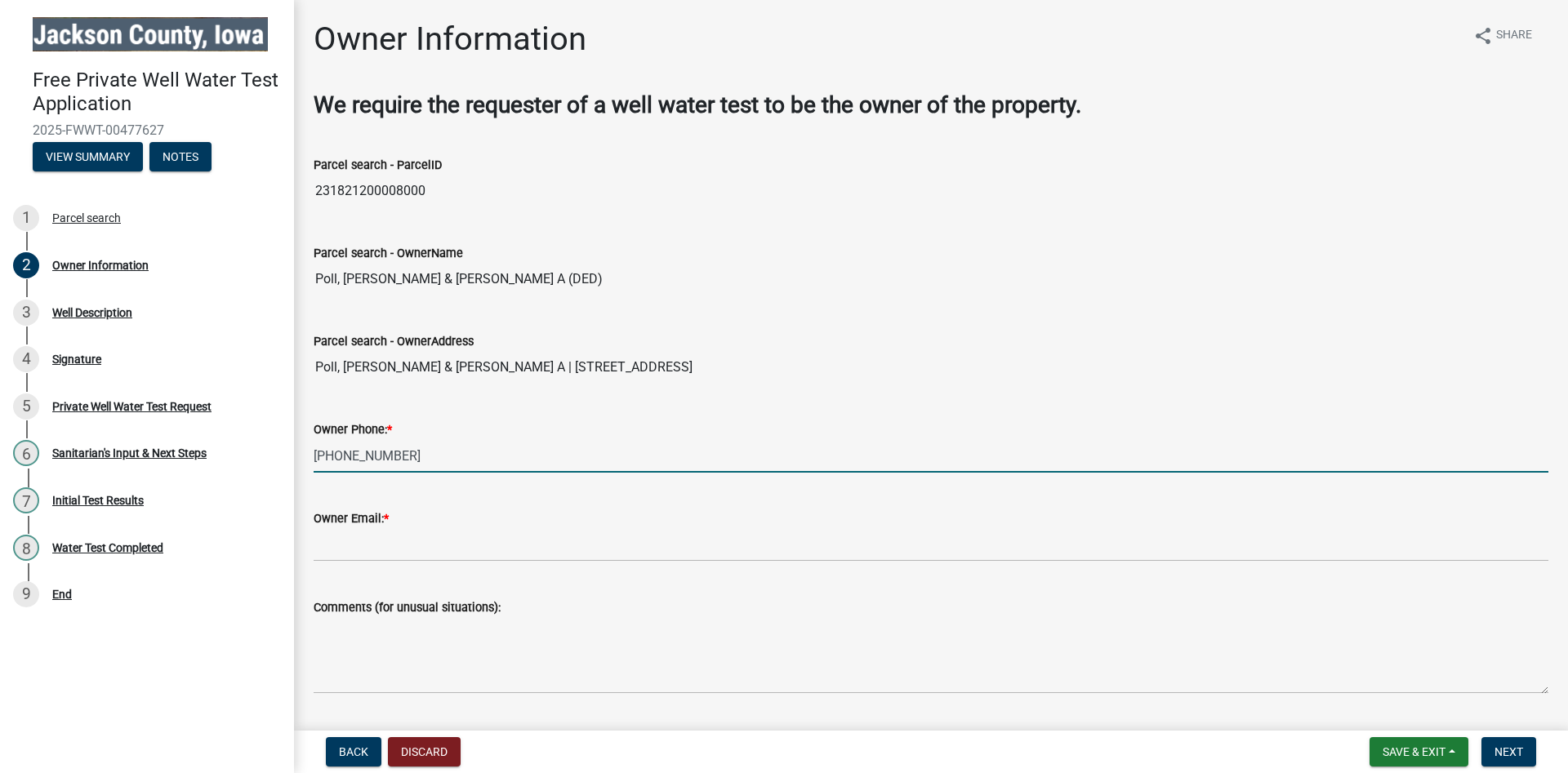
type input "[PHONE_NUMBER]"
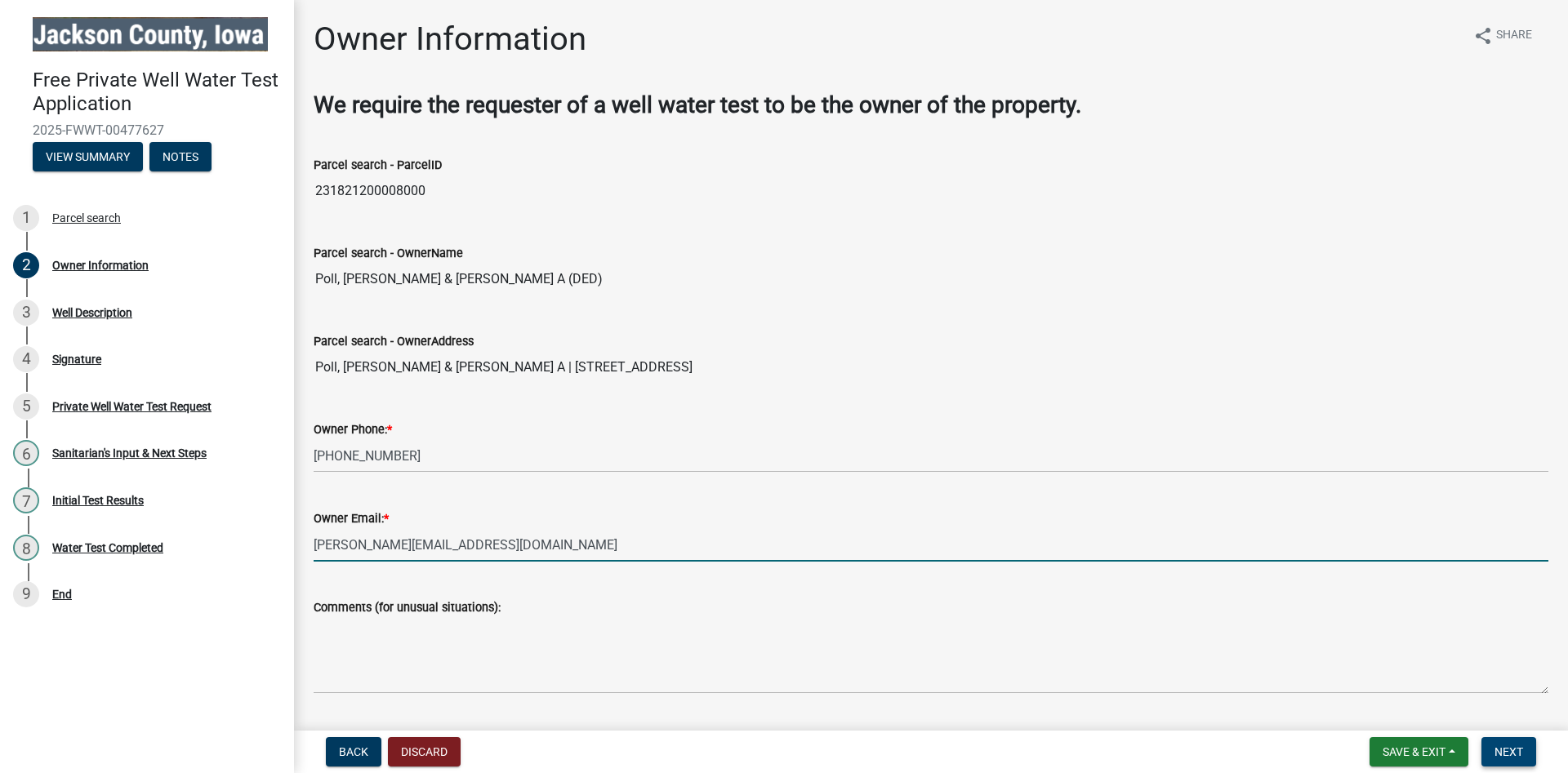
type input "[PERSON_NAME][EMAIL_ADDRESS][DOMAIN_NAME]"
click at [1533, 742] on button "Next" at bounding box center [1509, 752] width 55 height 29
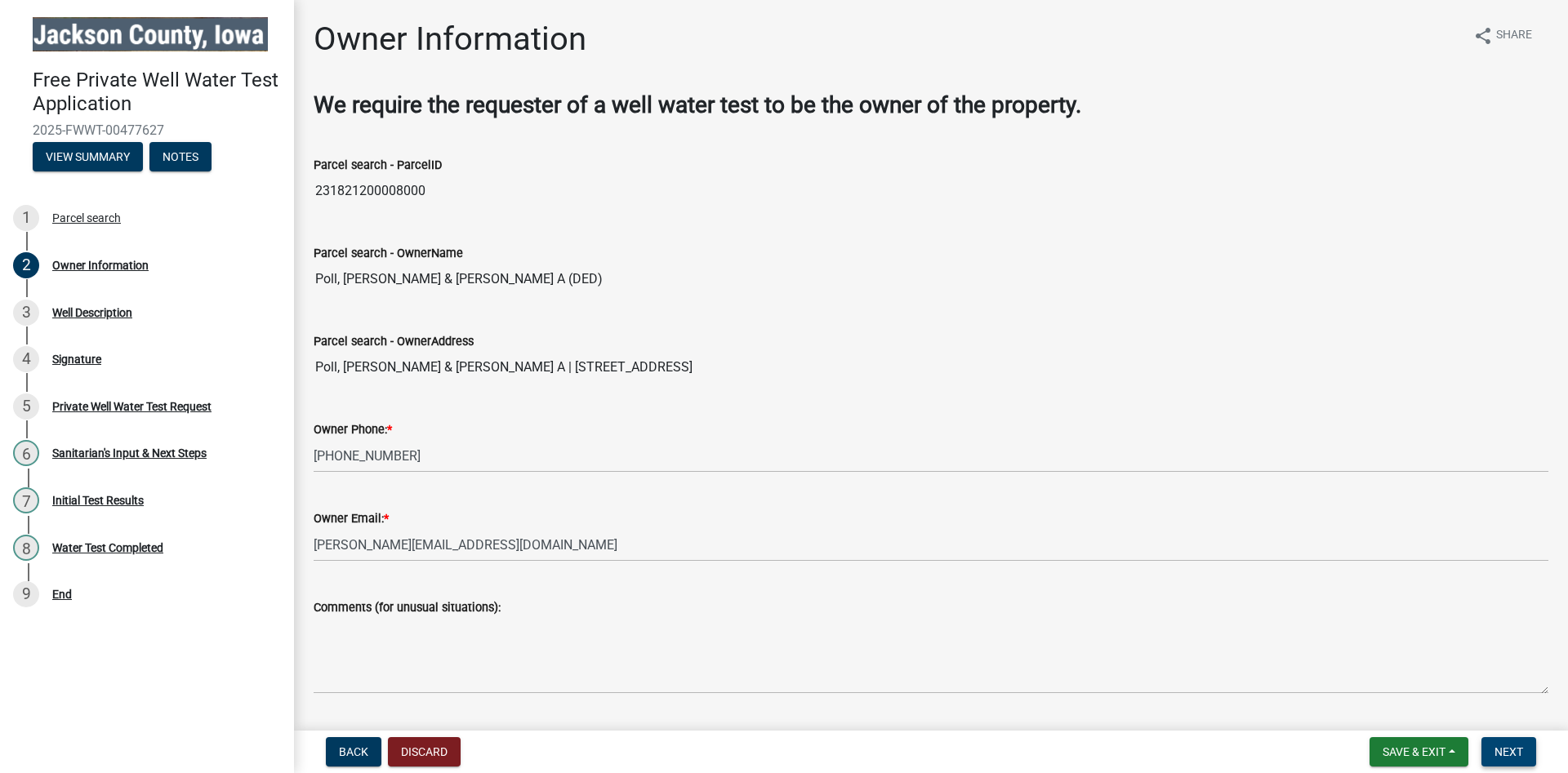
click at [1506, 751] on span "Next" at bounding box center [1508, 752] width 28 height 13
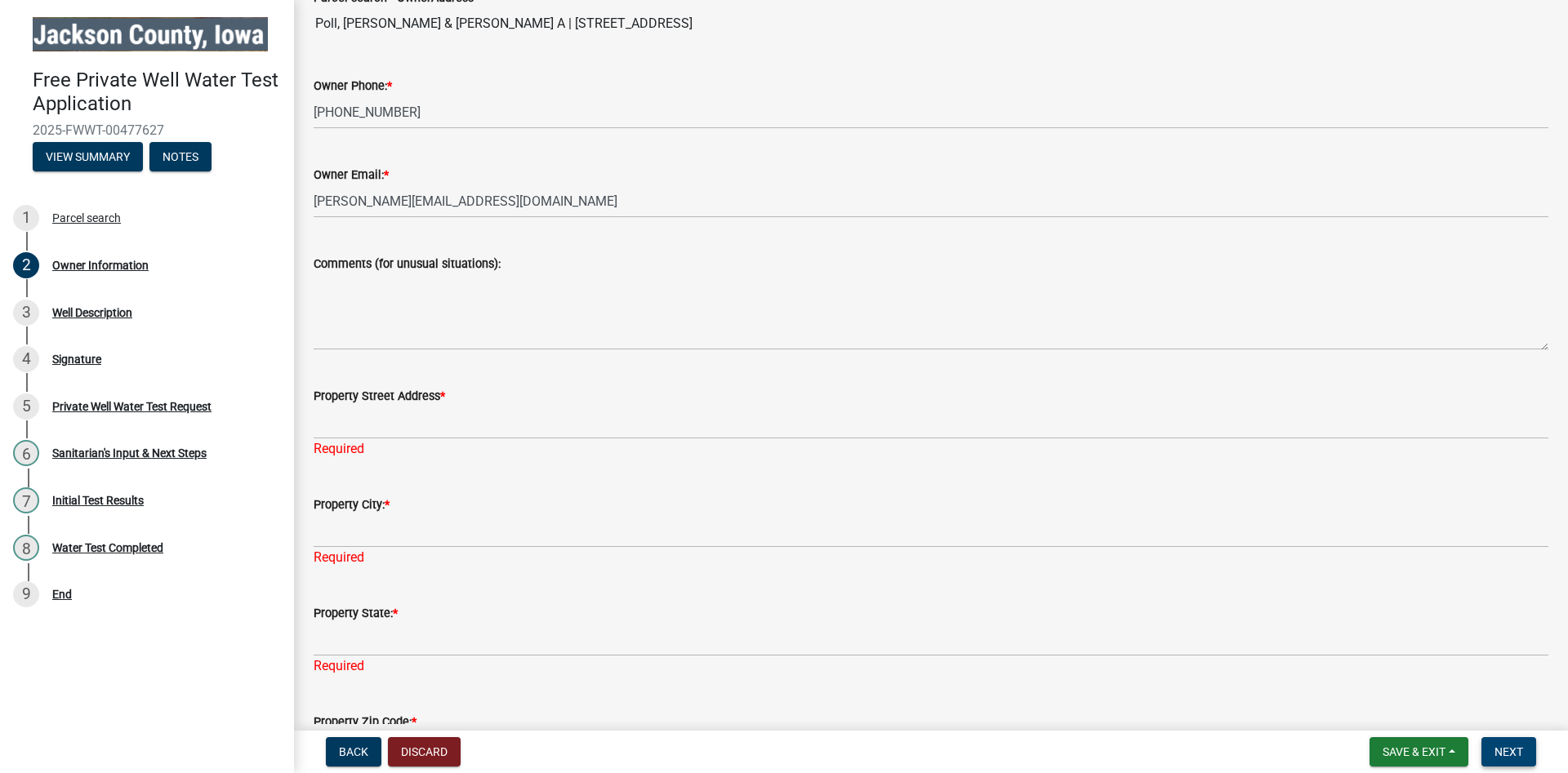
scroll to position [372, 0]
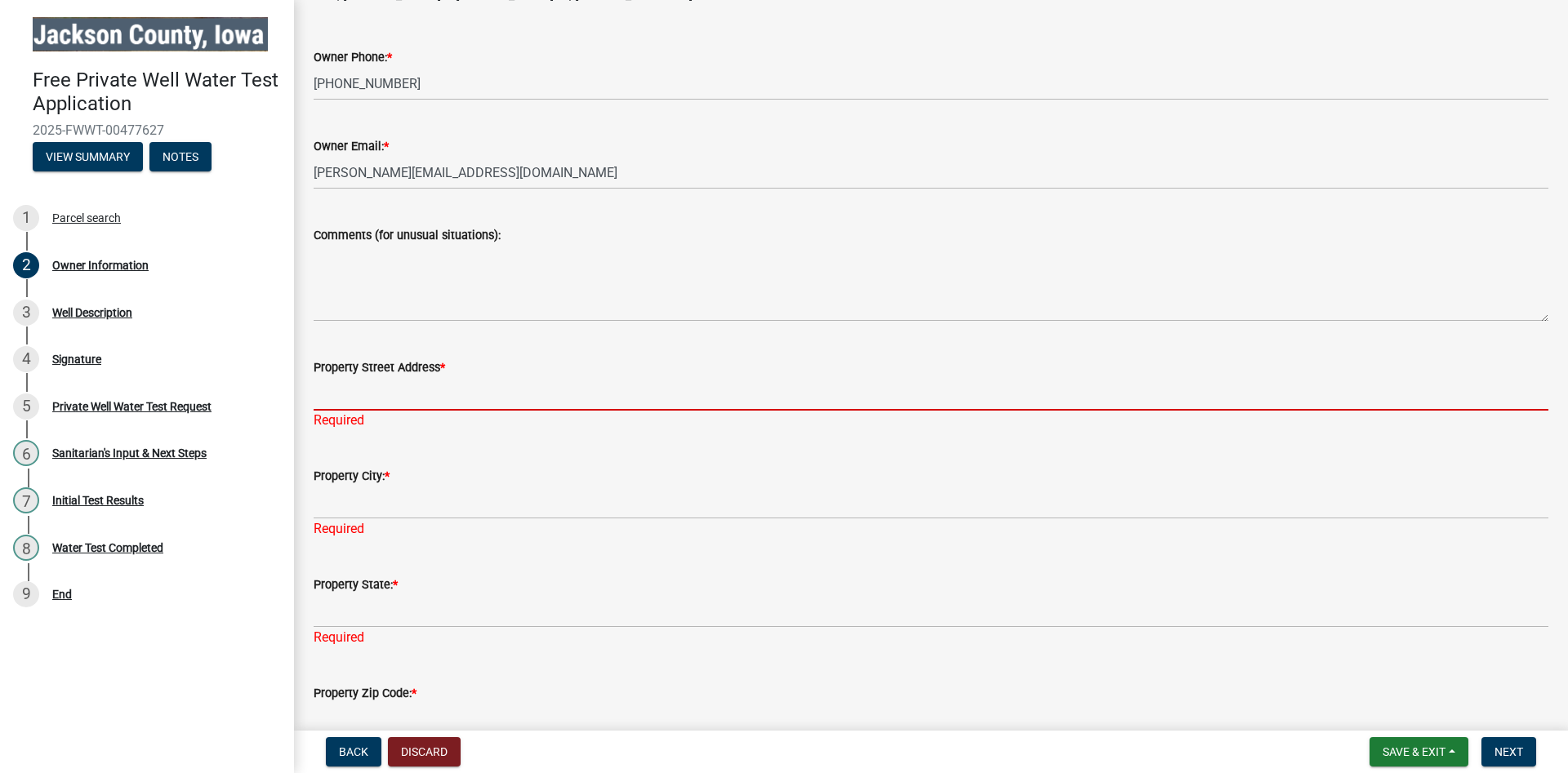
click at [400, 404] on input "Property Street Address *" at bounding box center [931, 394] width 1235 height 33
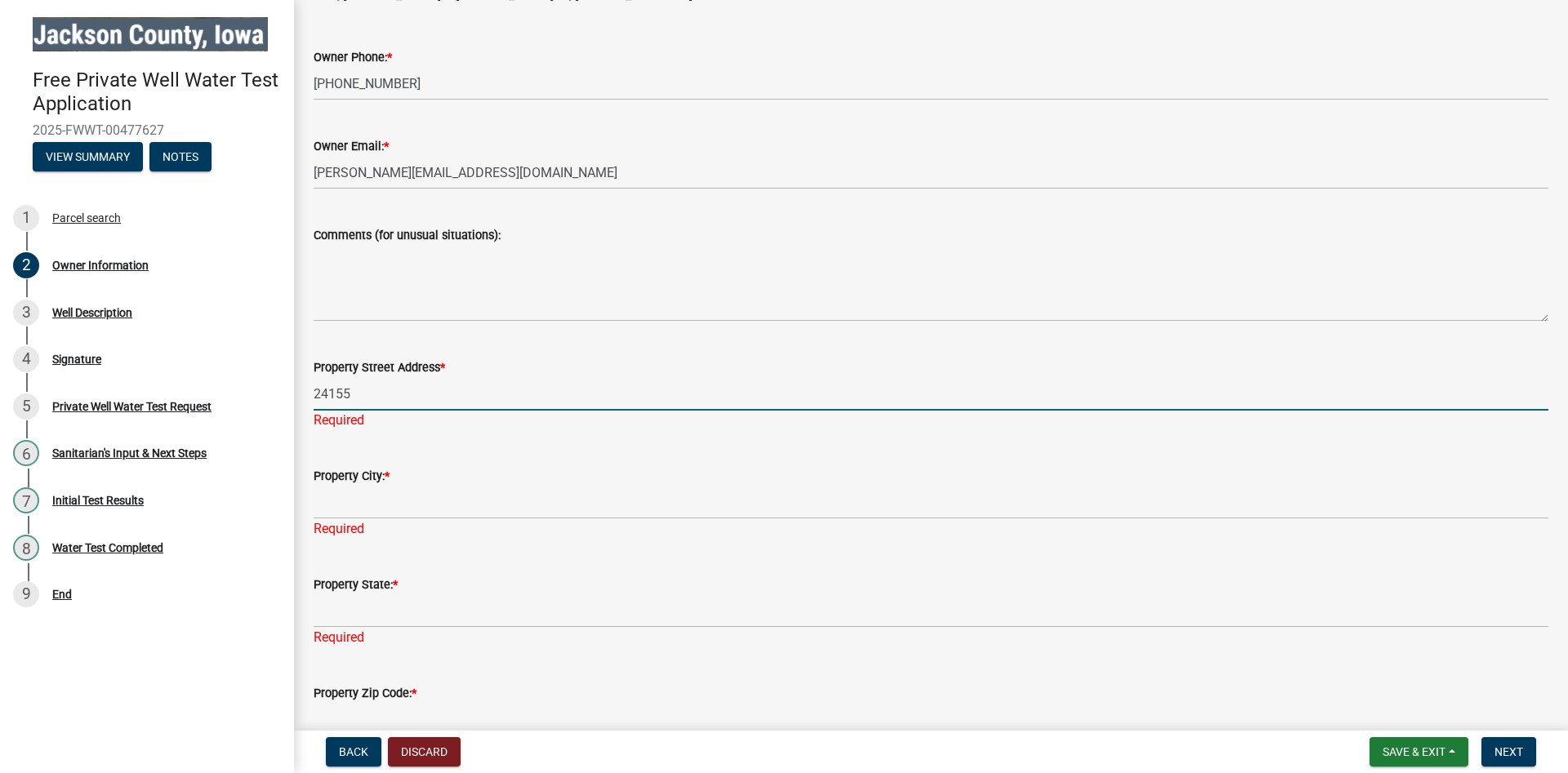
type input "[STREET_ADDRESS]"
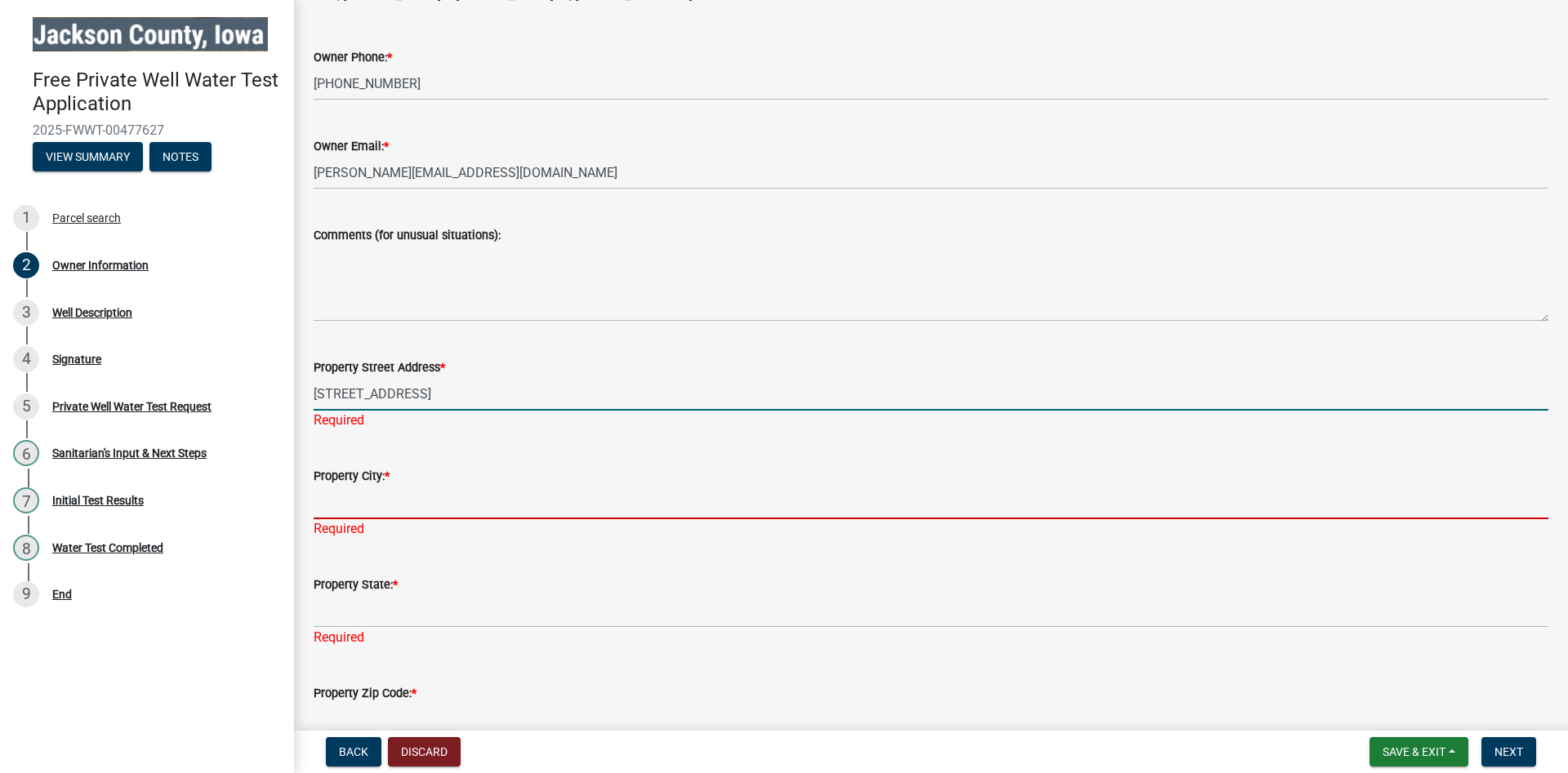
type input "Maquoketa"
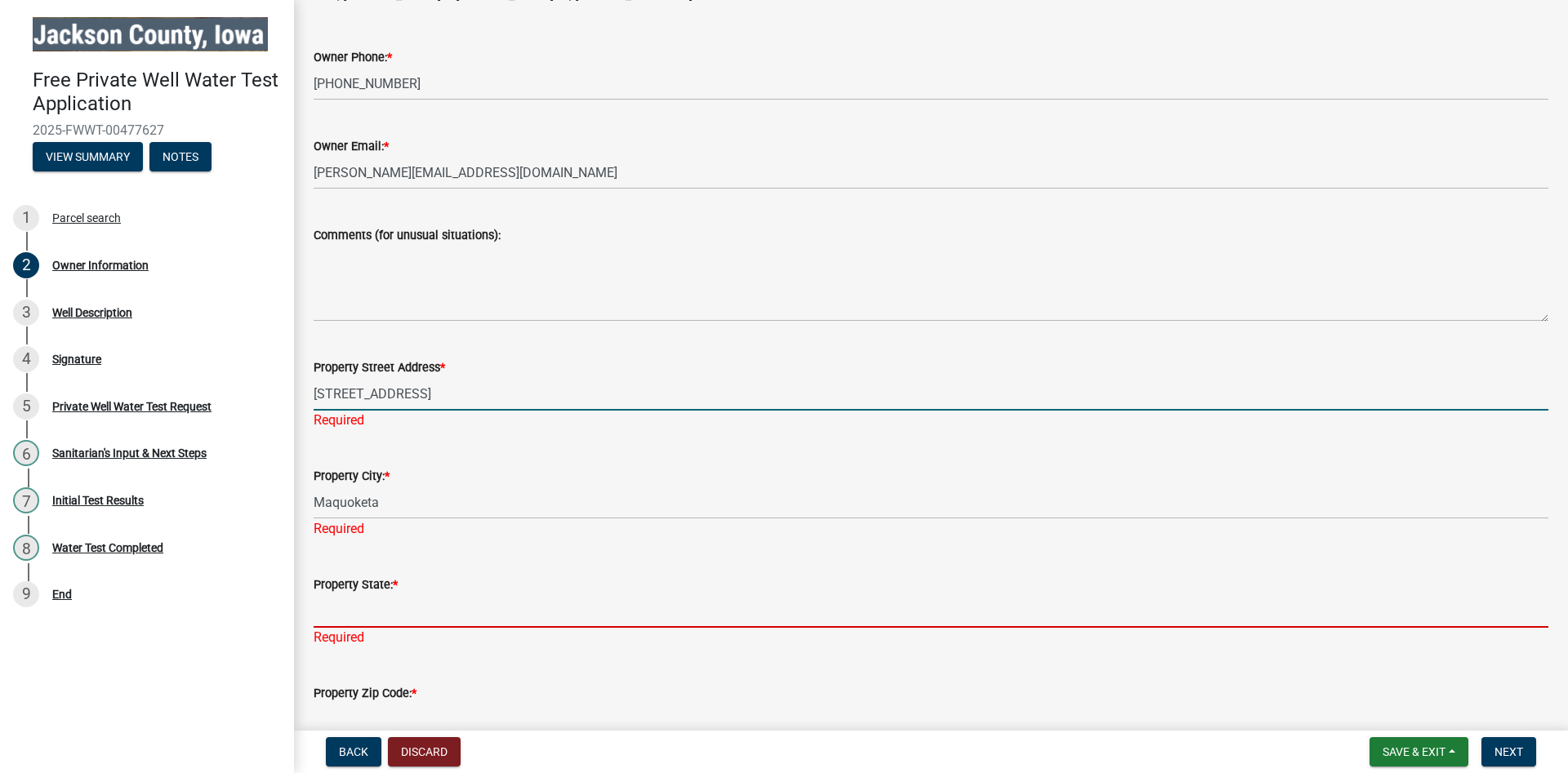
type input "IA"
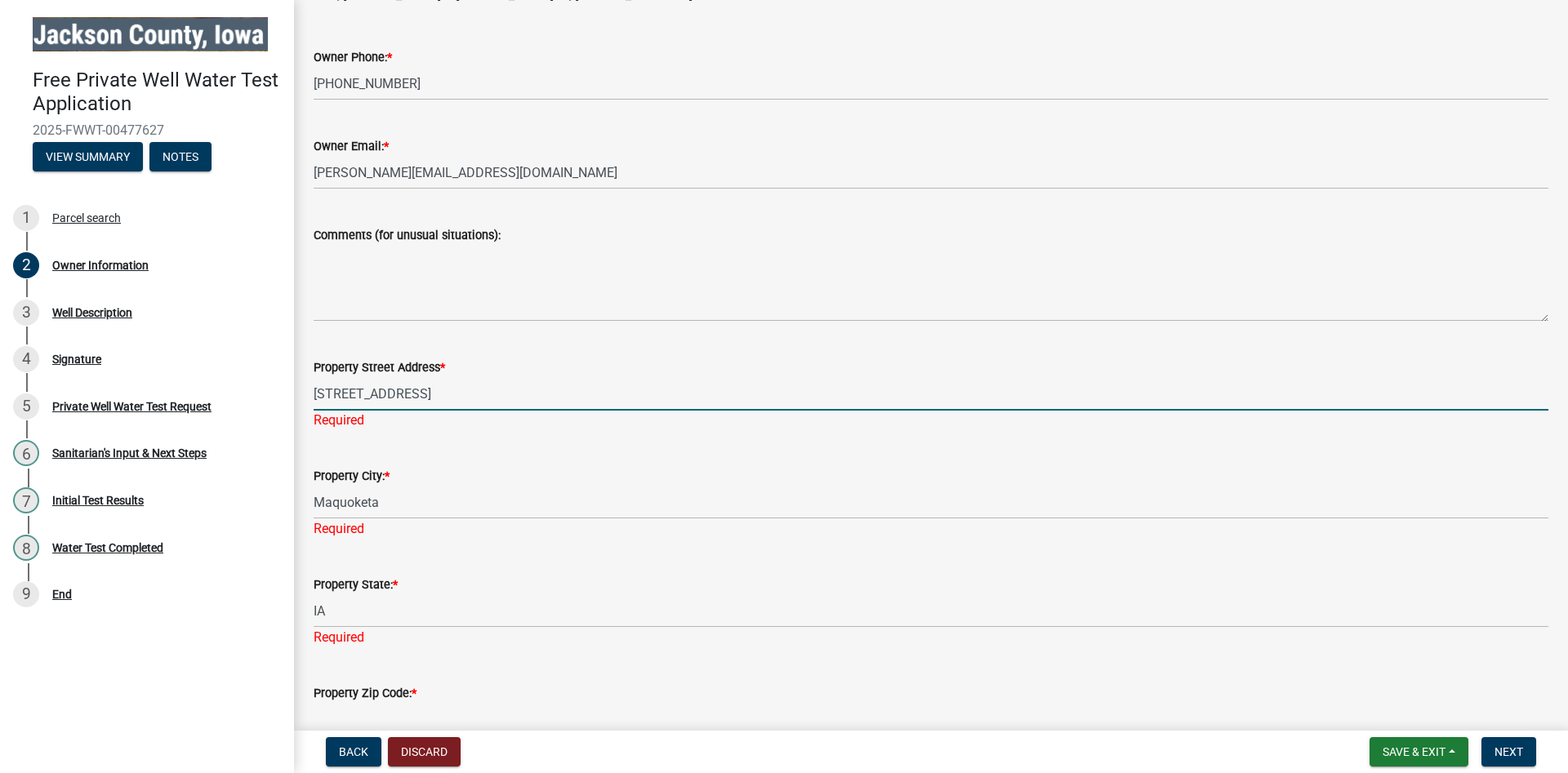
type input "52060-8677"
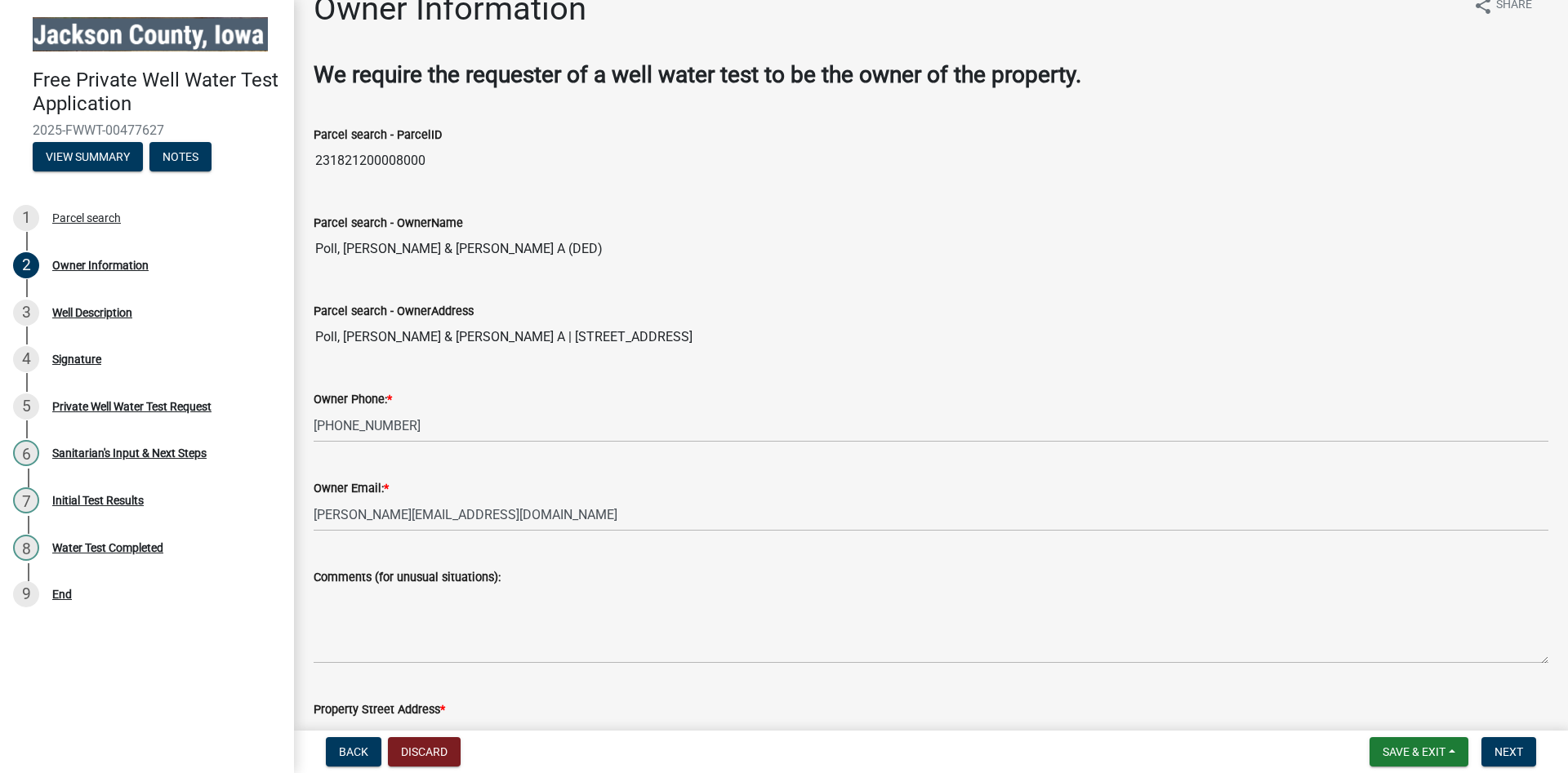
scroll to position [402, 0]
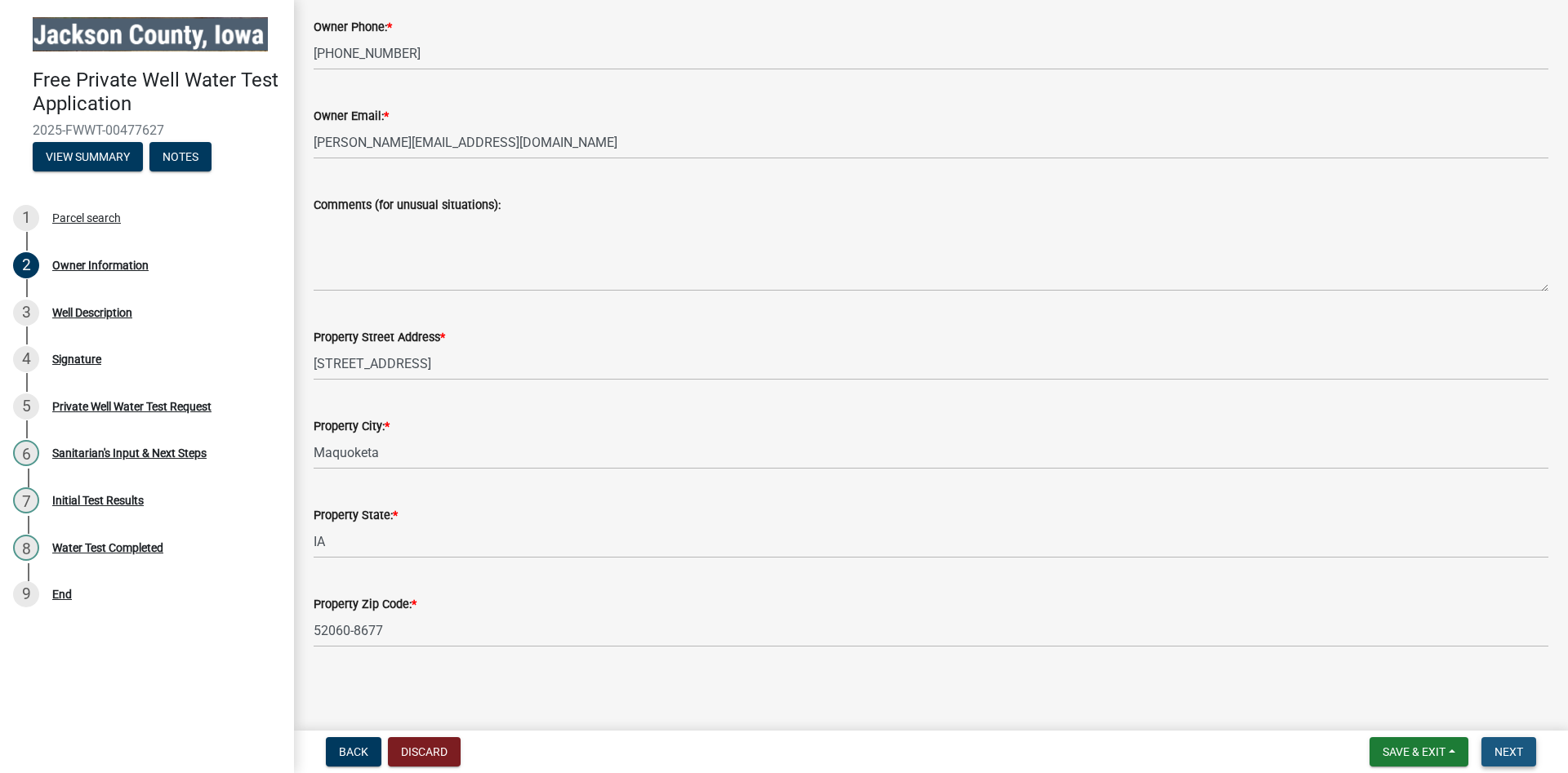
click at [1487, 743] on button "Next" at bounding box center [1509, 752] width 55 height 29
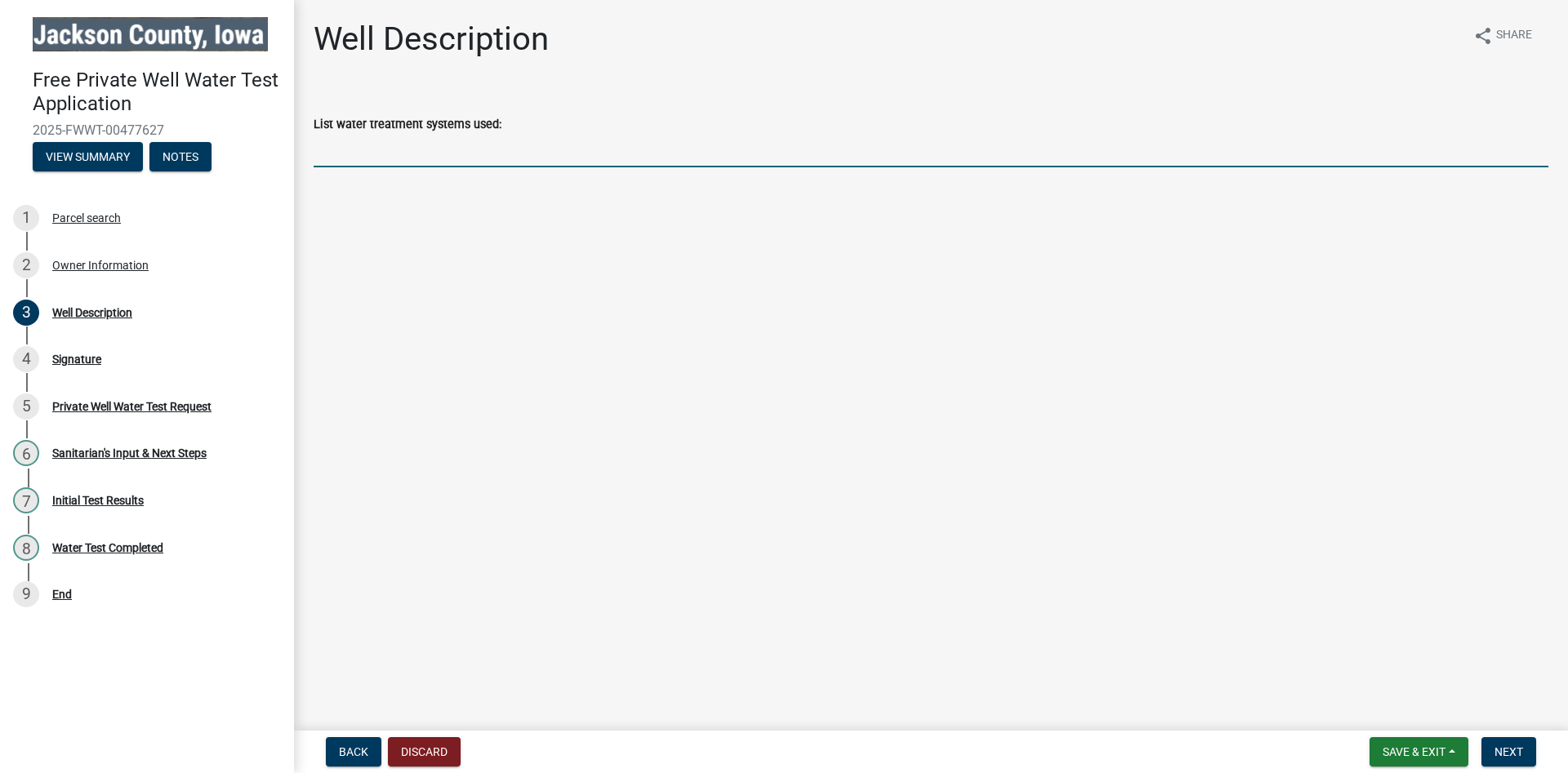
click at [561, 152] on input "List water treatment systems used:" at bounding box center [931, 150] width 1235 height 33
type input "W"
click at [1494, 745] on button "Next" at bounding box center [1509, 752] width 55 height 29
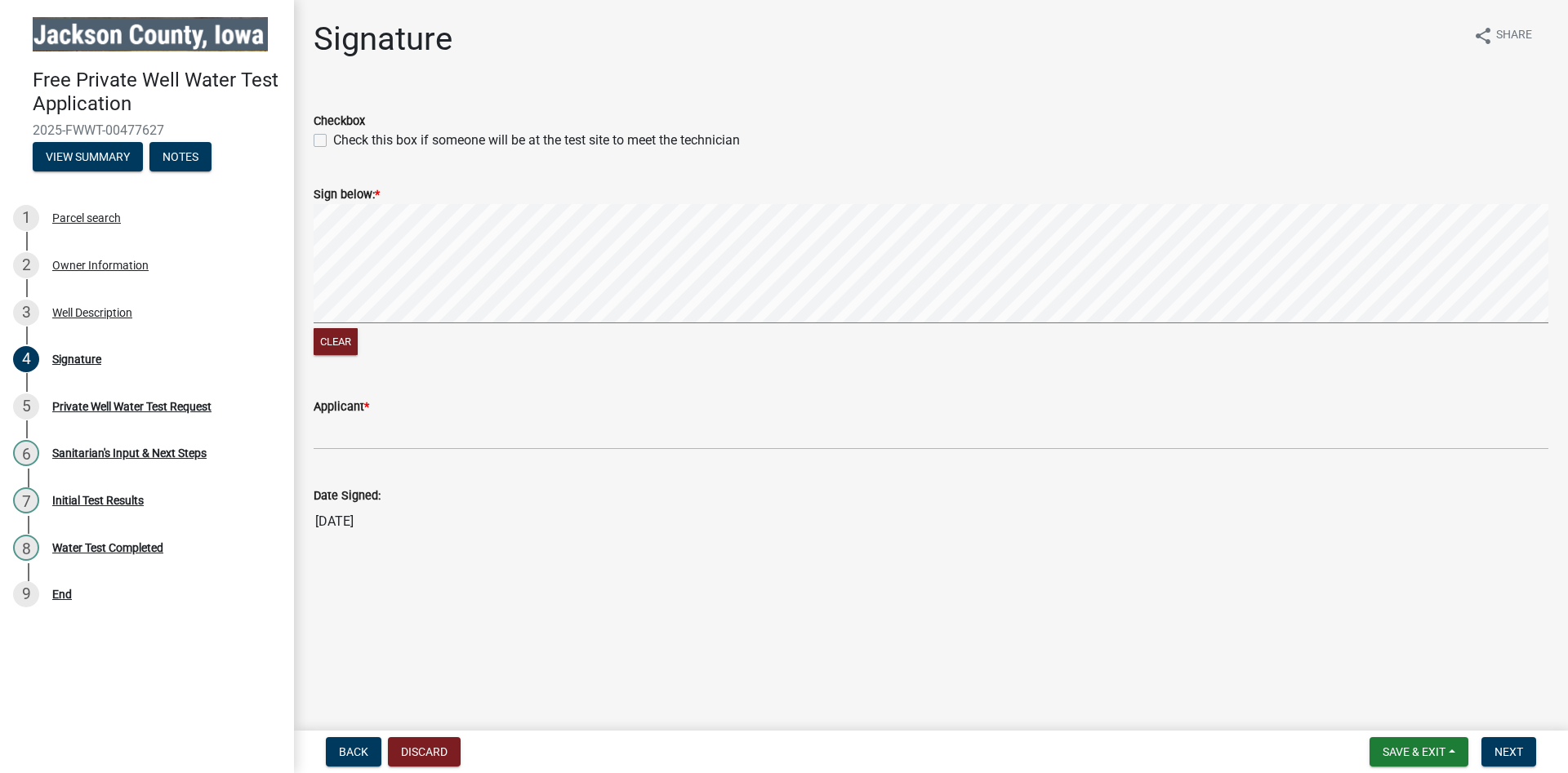
click at [315, 147] on div "Check this box if someone will be at the test site to meet the technician" at bounding box center [931, 140] width 1235 height 20
click at [333, 143] on label "Check this box if someone will be at the test site to meet the technician" at bounding box center [537, 140] width 407 height 20
click at [333, 141] on input "Check this box if someone will be at the test site to meet the technician" at bounding box center [338, 136] width 10 height 10
checkbox input "true"
click at [620, 342] on div "Clear" at bounding box center [931, 282] width 1235 height 155
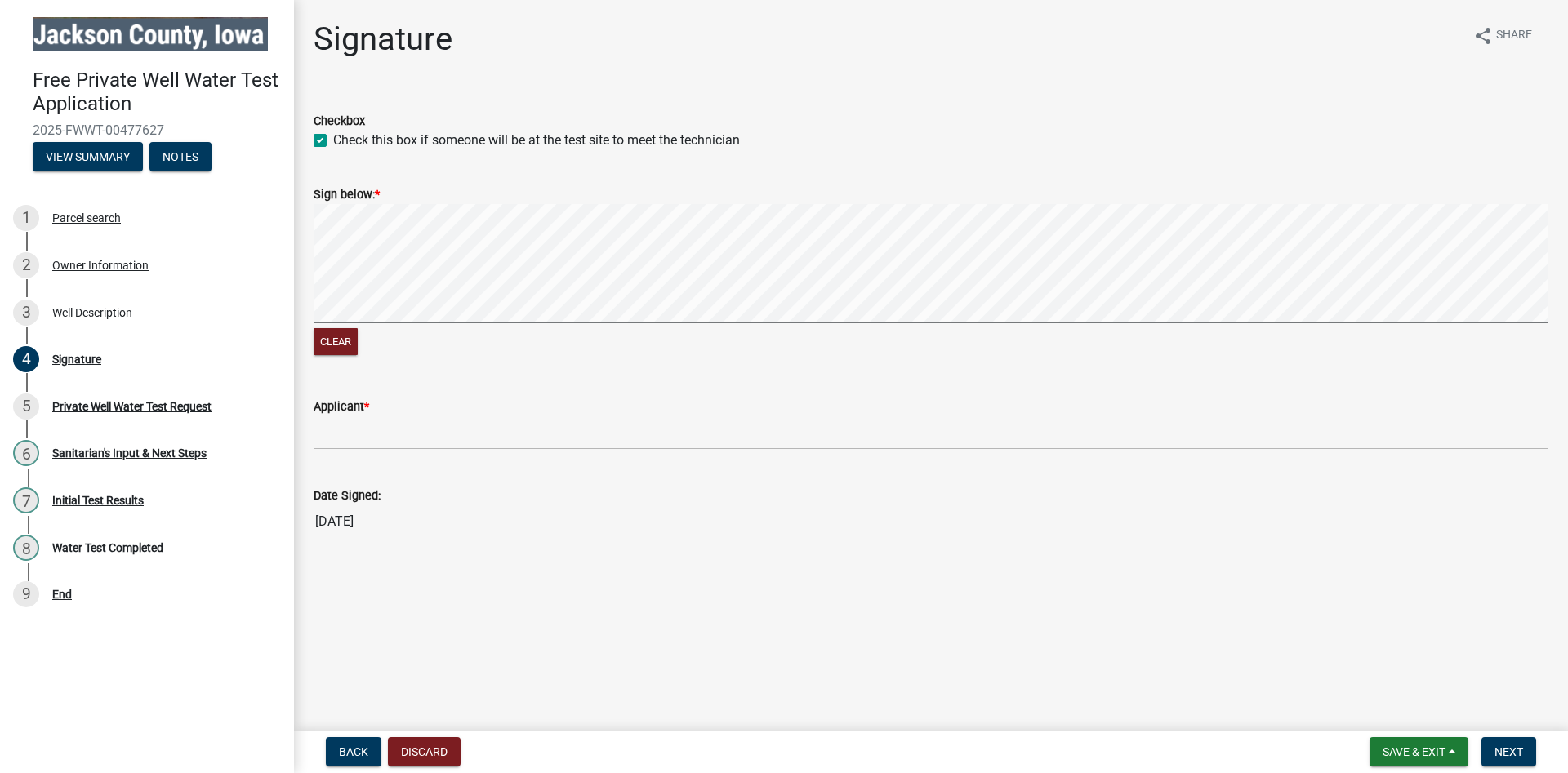
click at [715, 338] on div "Clear" at bounding box center [931, 282] width 1235 height 155
click at [326, 337] on button "Clear" at bounding box center [336, 342] width 44 height 27
click at [357, 338] on button "Clear" at bounding box center [336, 342] width 44 height 27
click at [373, 453] on wm-data-entity-input "Applicant *" at bounding box center [931, 419] width 1235 height 89
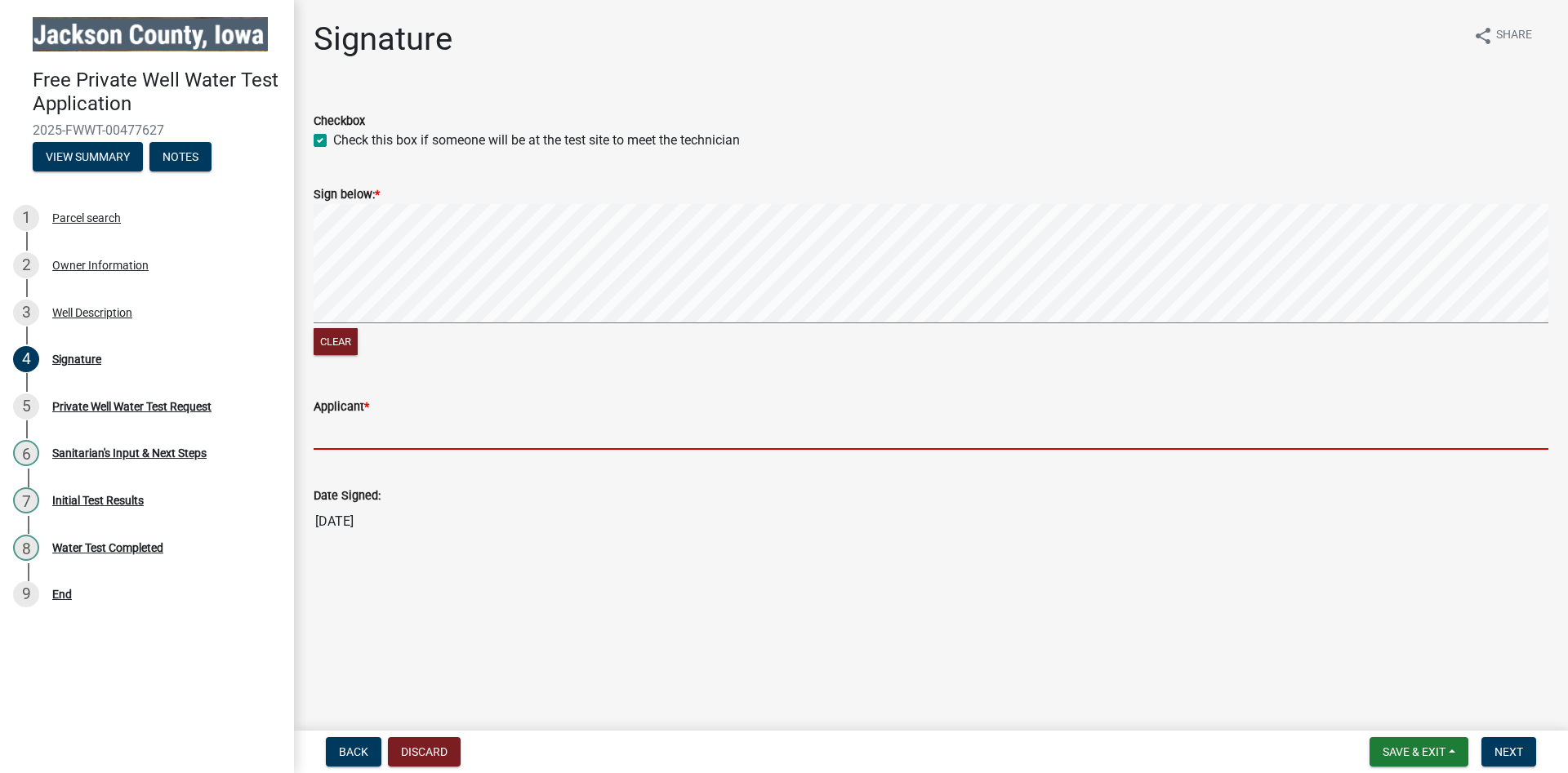
click at [376, 442] on input "Applicant *" at bounding box center [931, 432] width 1235 height 33
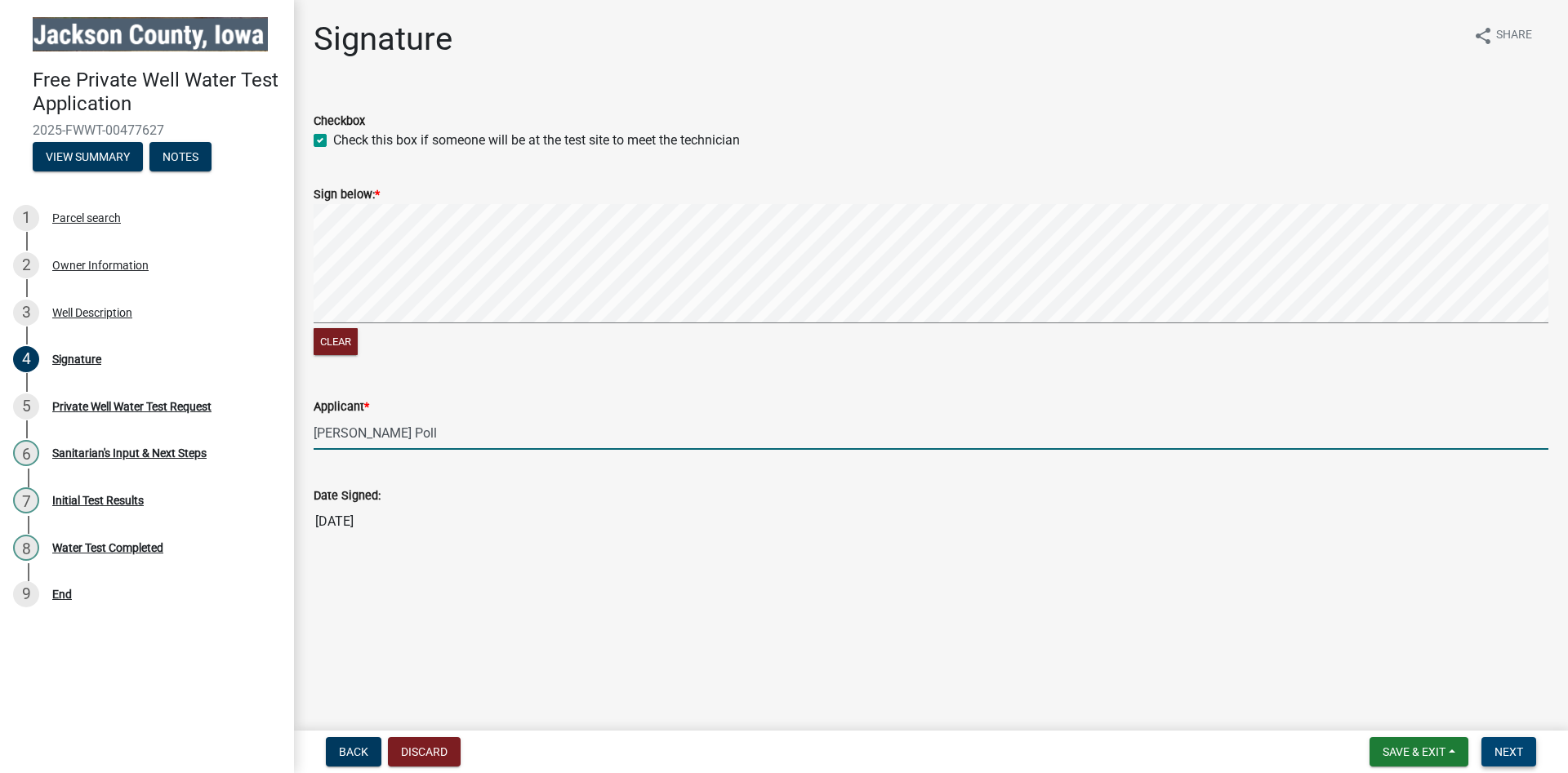
type input "[PERSON_NAME] Poll"
click at [1509, 758] on span "Next" at bounding box center [1508, 752] width 28 height 13
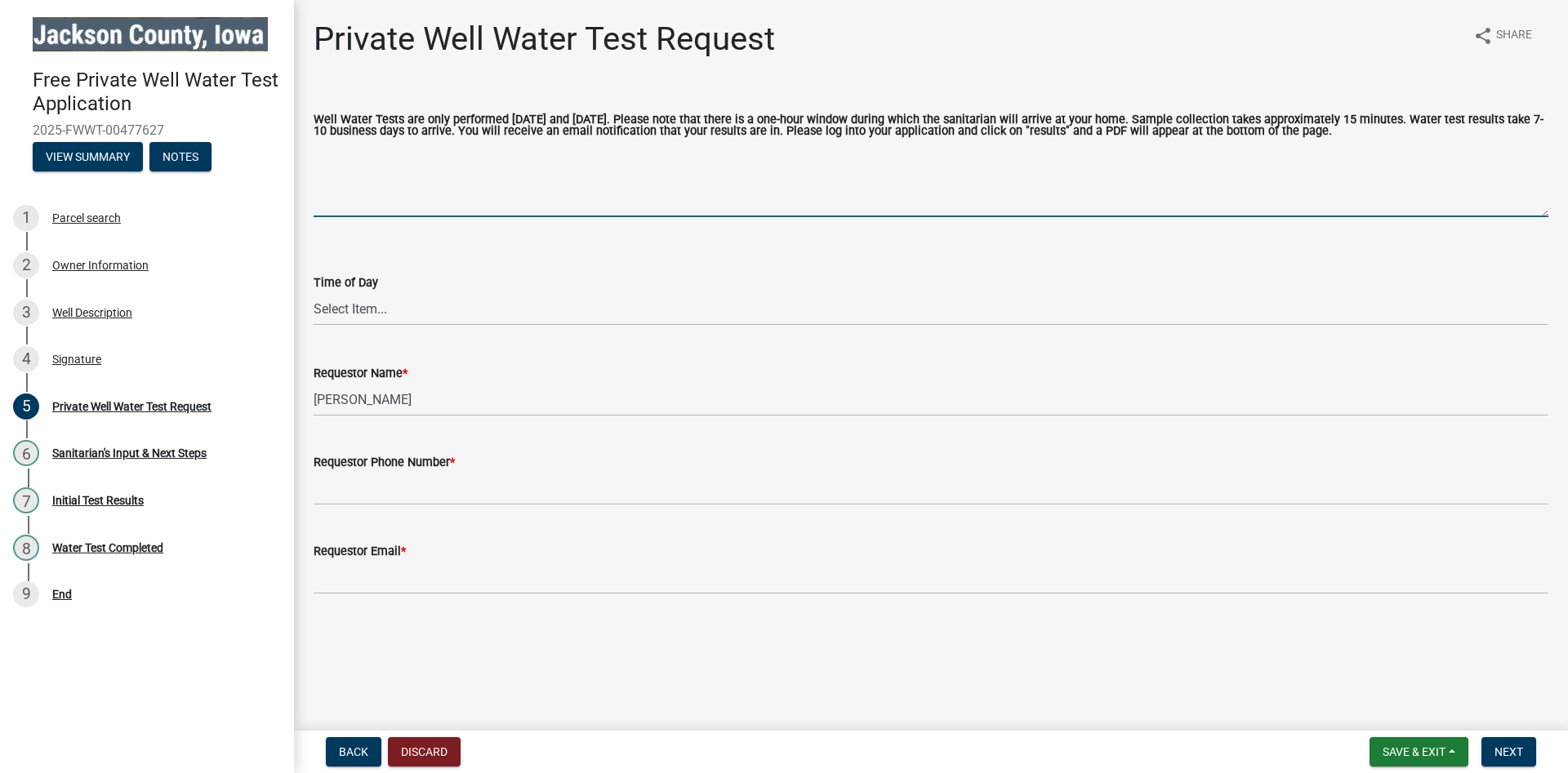
click at [486, 184] on textarea "Well Water Tests are only performed [DATE] and [DATE]. Please note that there i…" at bounding box center [931, 179] width 1235 height 77
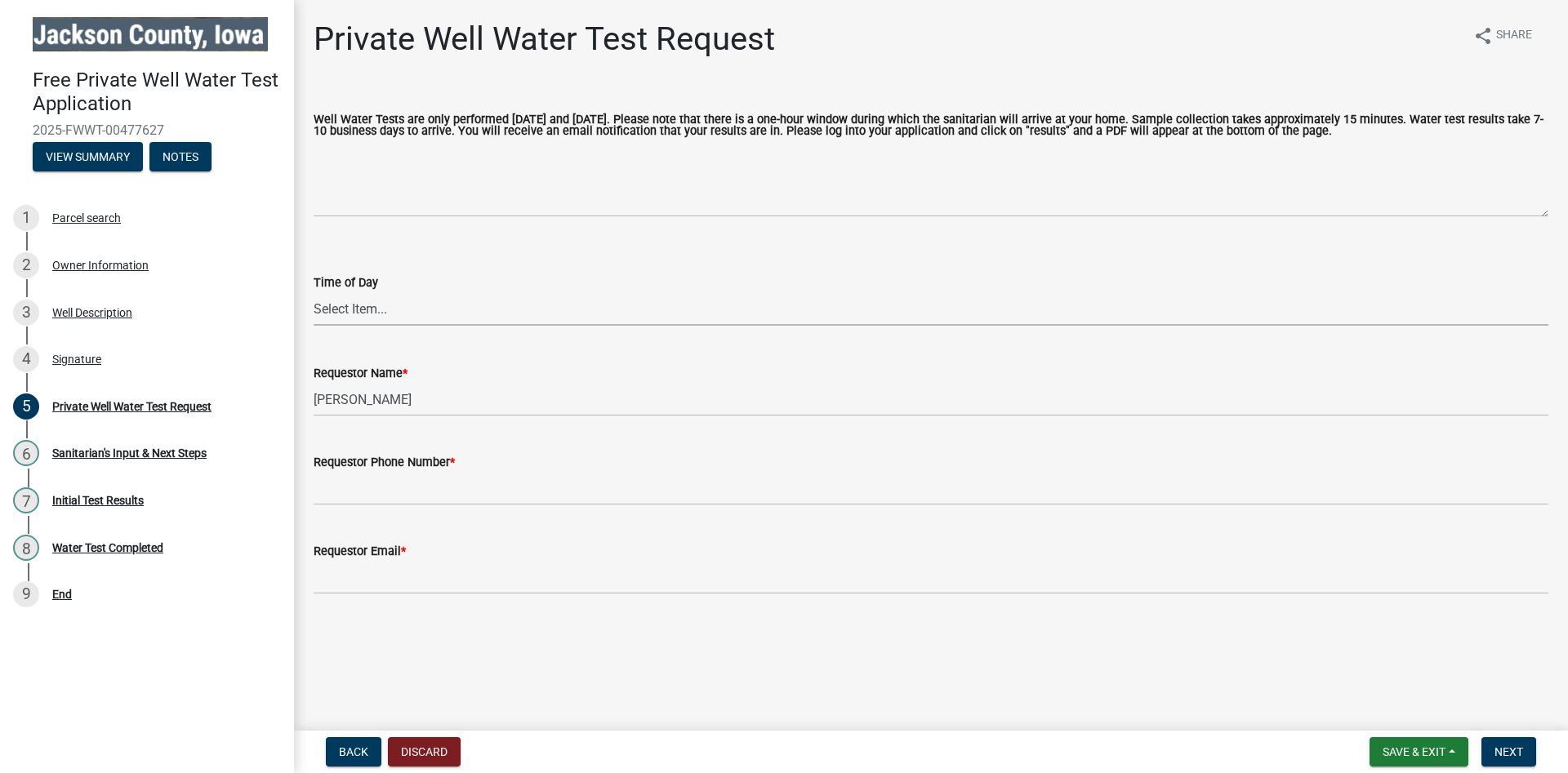
click at [314, 292] on select "Select Item... AM PM" at bounding box center [931, 308] width 1235 height 33
click option "AM" at bounding box center [0, 0] width 0 height 0
select select "203f66f9-1146-4c03-8286-bc7632bf4236"
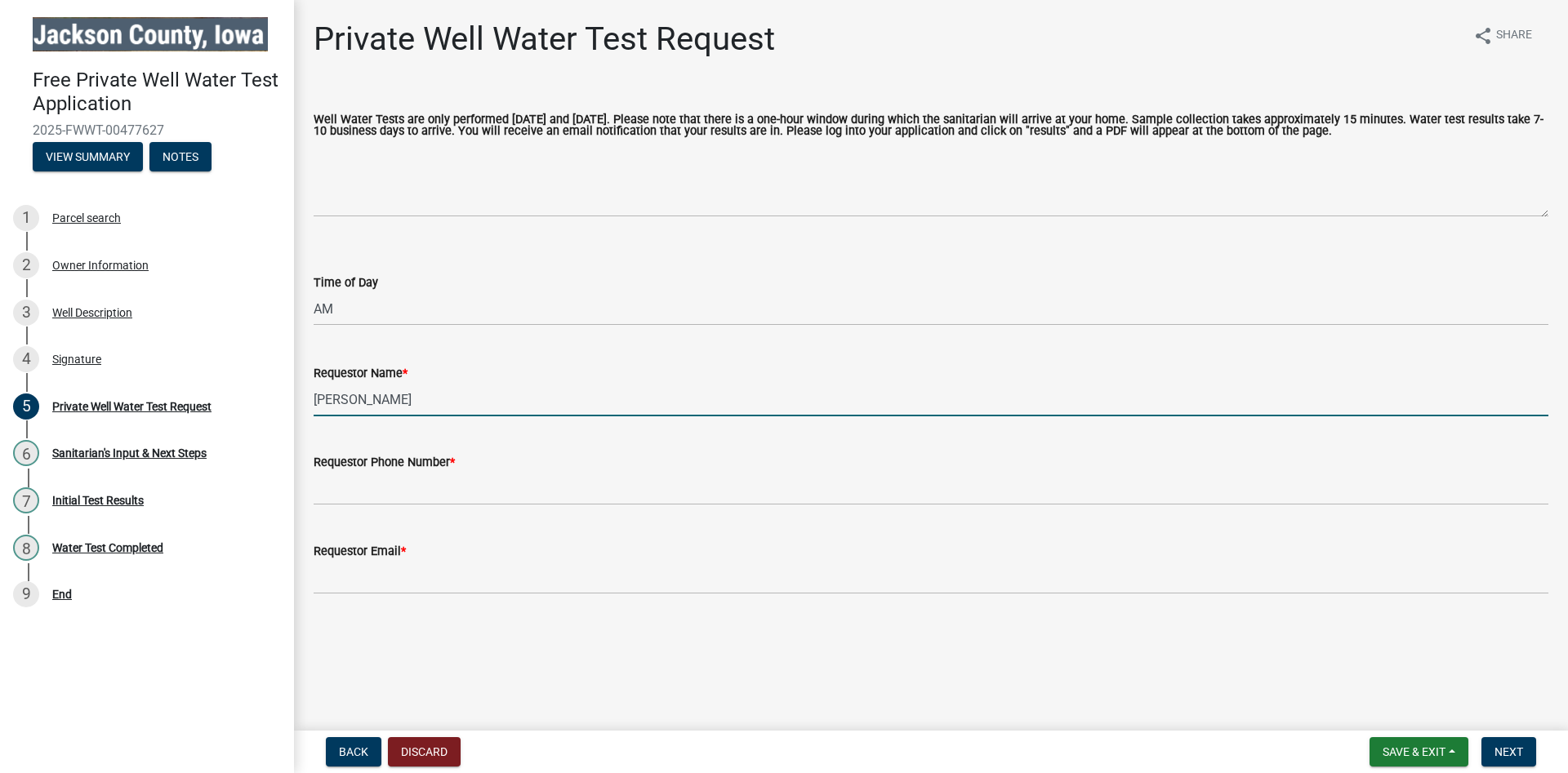
drag, startPoint x: 367, startPoint y: 406, endPoint x: 46, endPoint y: 413, distance: 321.1
click at [314, 412] on input "[PERSON_NAME]" at bounding box center [931, 399] width 1235 height 33
type input "[PERSON_NAME] Poll"
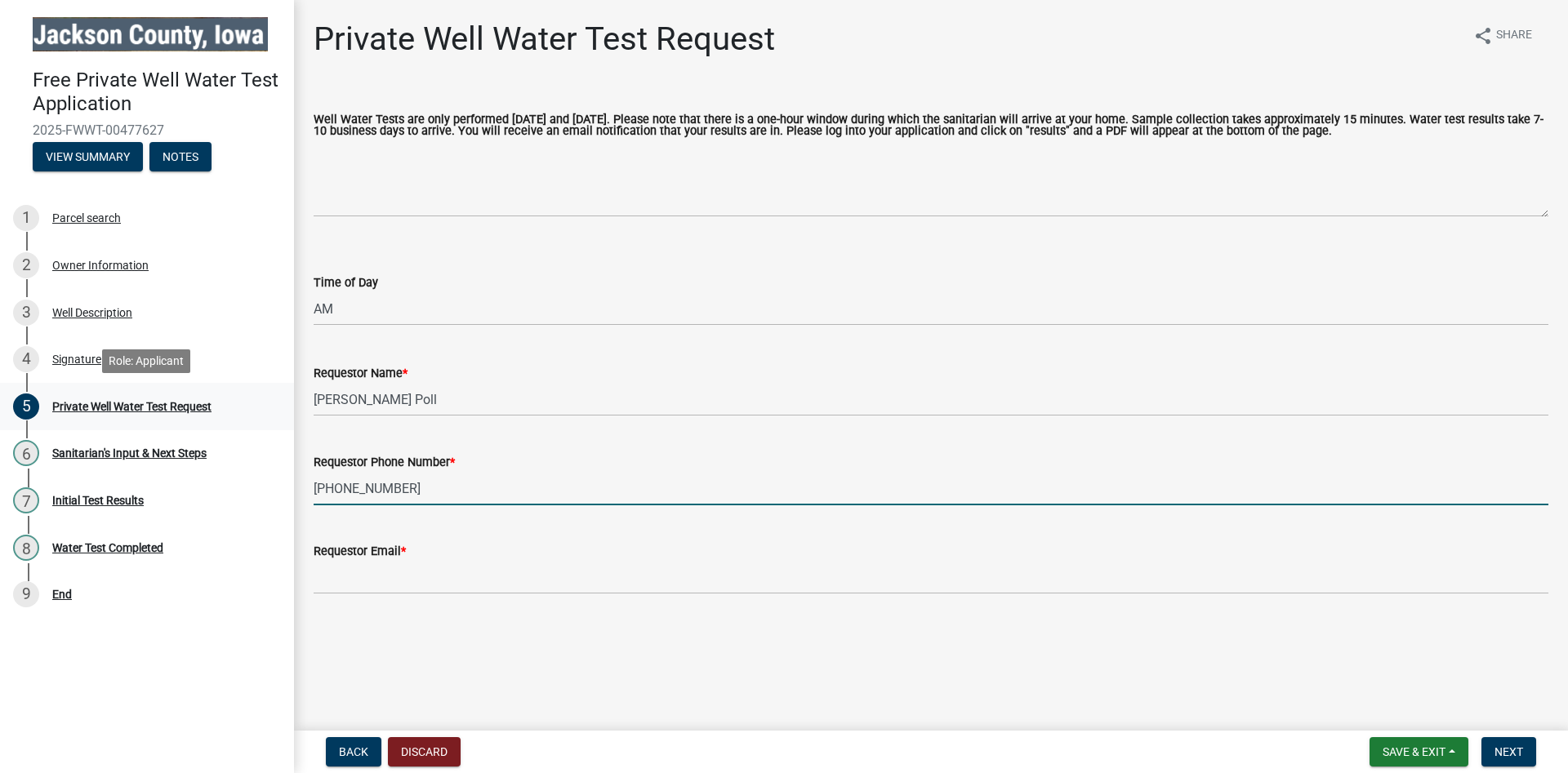
type input "[PHONE_NUMBER]"
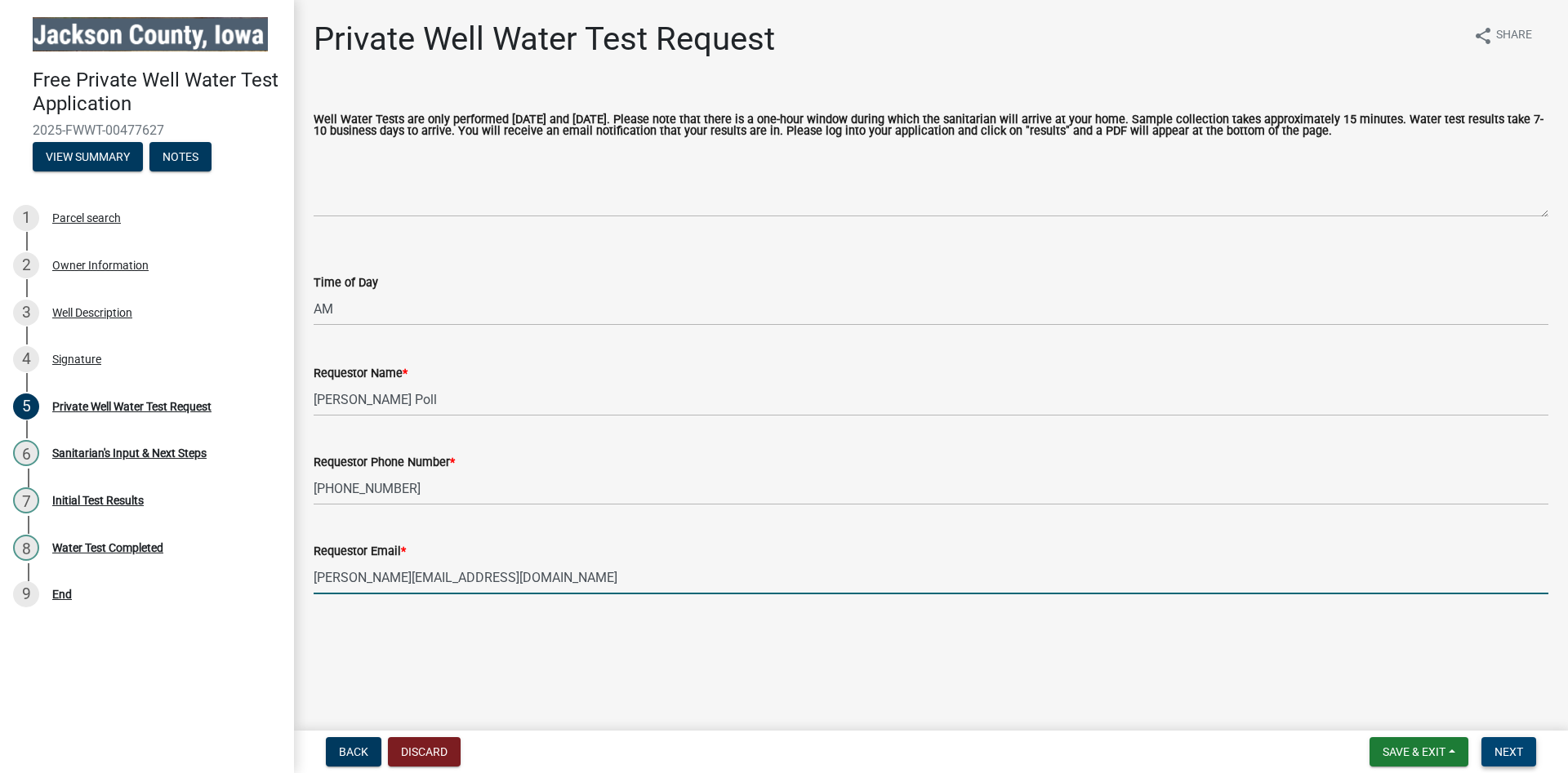
type input "[PERSON_NAME][EMAIL_ADDRESS][DOMAIN_NAME]"
click at [1522, 743] on button "Next" at bounding box center [1509, 752] width 55 height 29
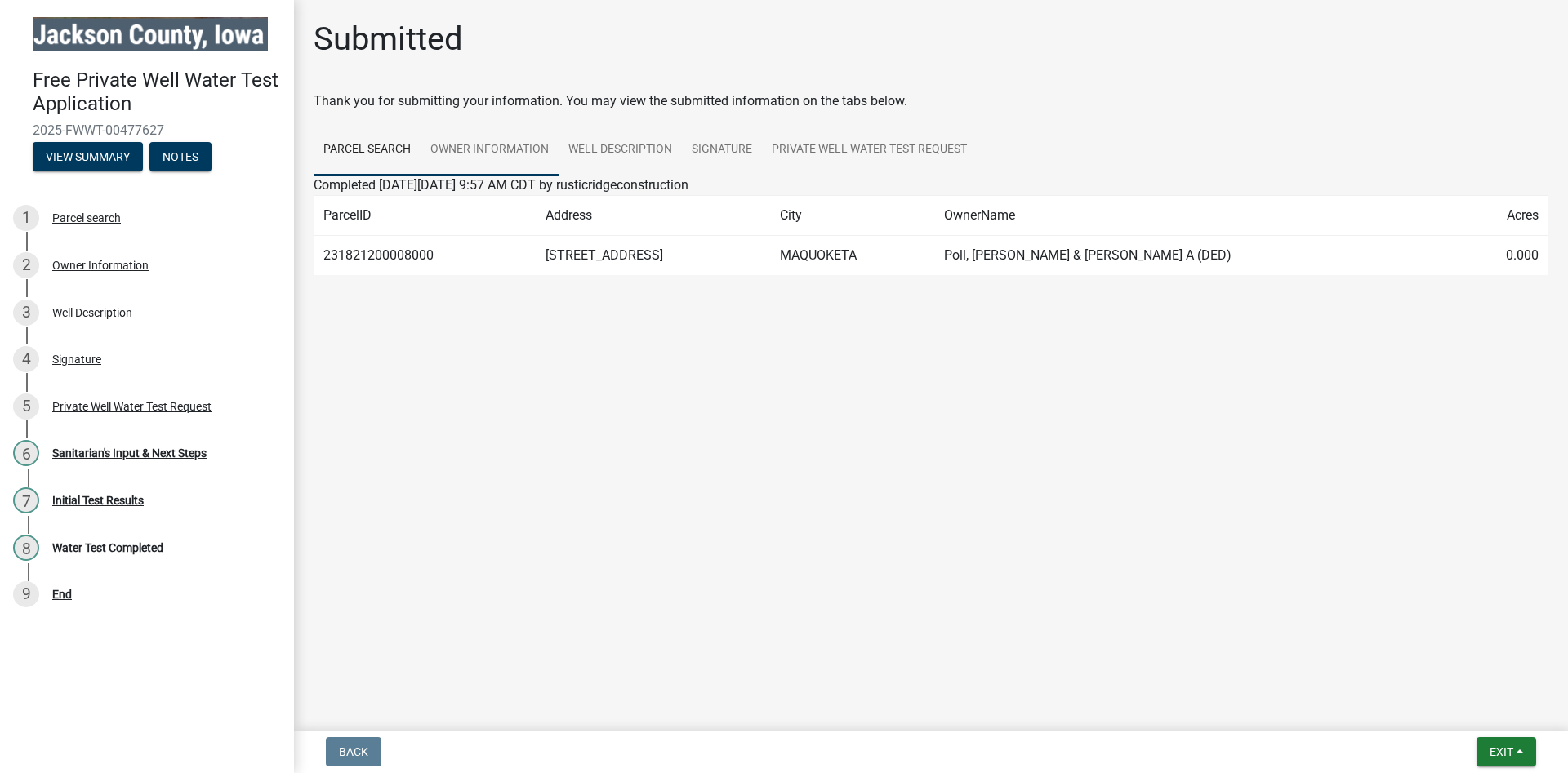
click at [472, 138] on link "Owner Information" at bounding box center [490, 149] width 138 height 52
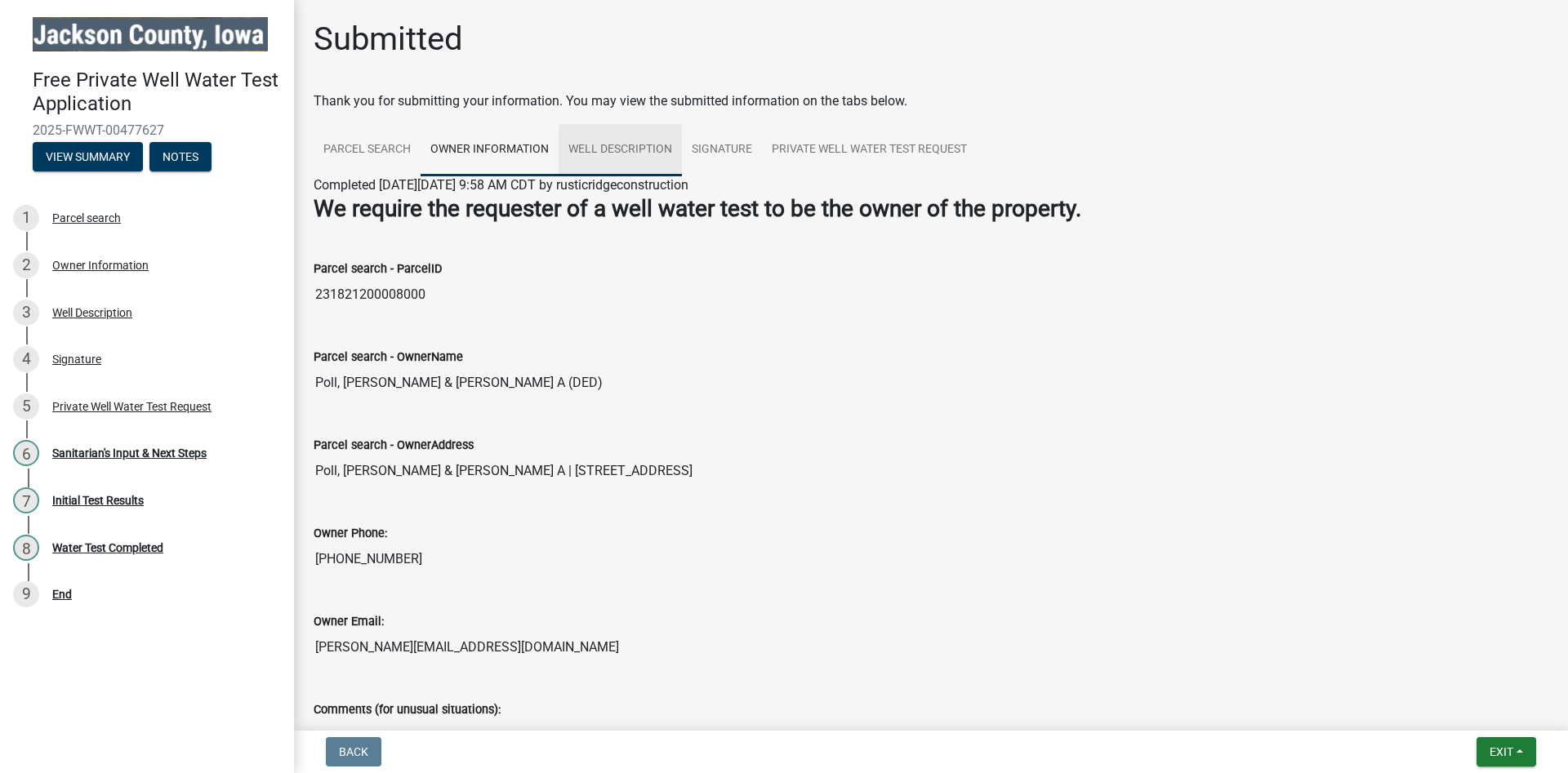
click at [650, 142] on link "Well Description" at bounding box center [620, 149] width 123 height 52
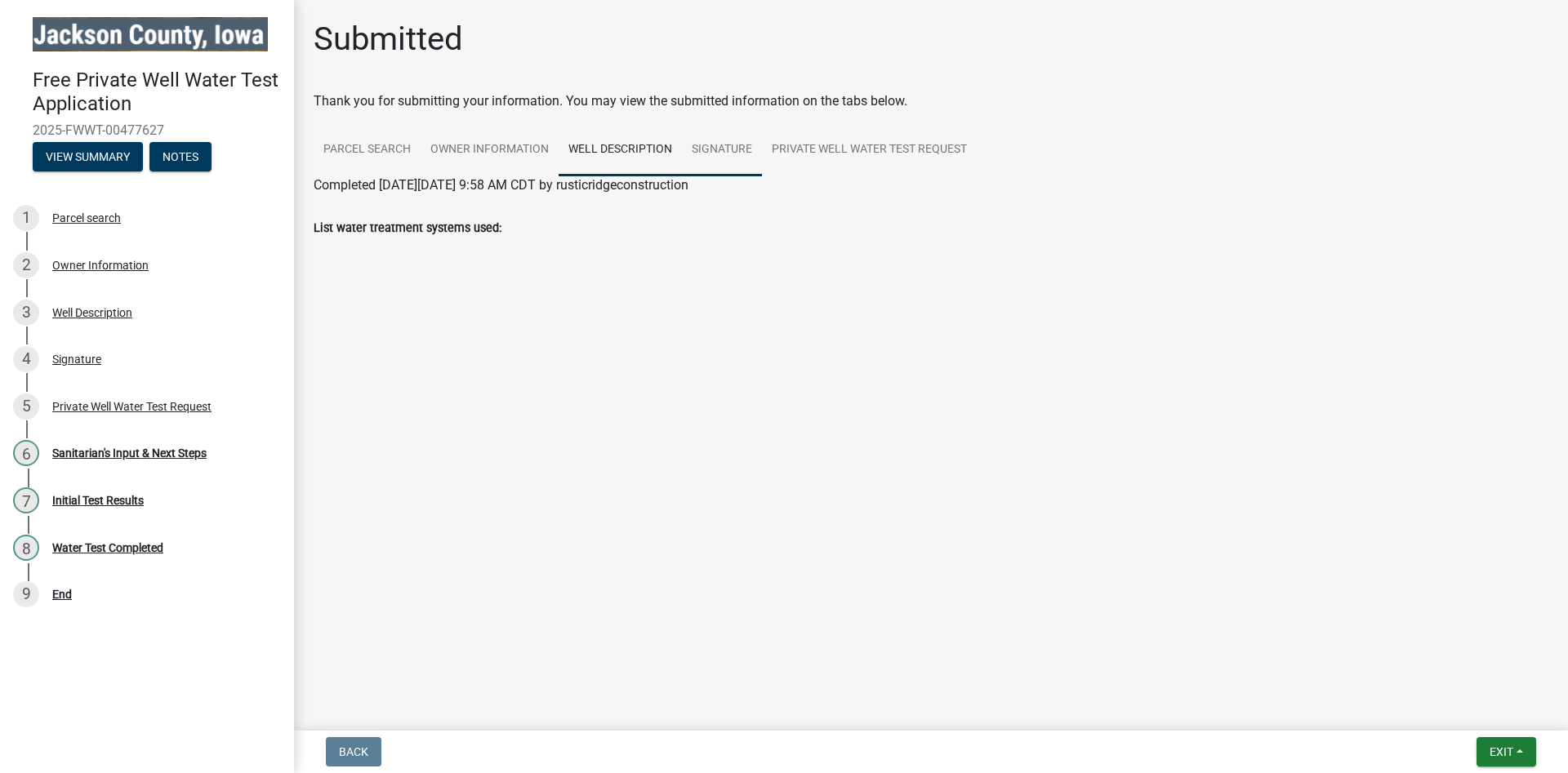
click at [708, 142] on link "Signature" at bounding box center [722, 149] width 80 height 52
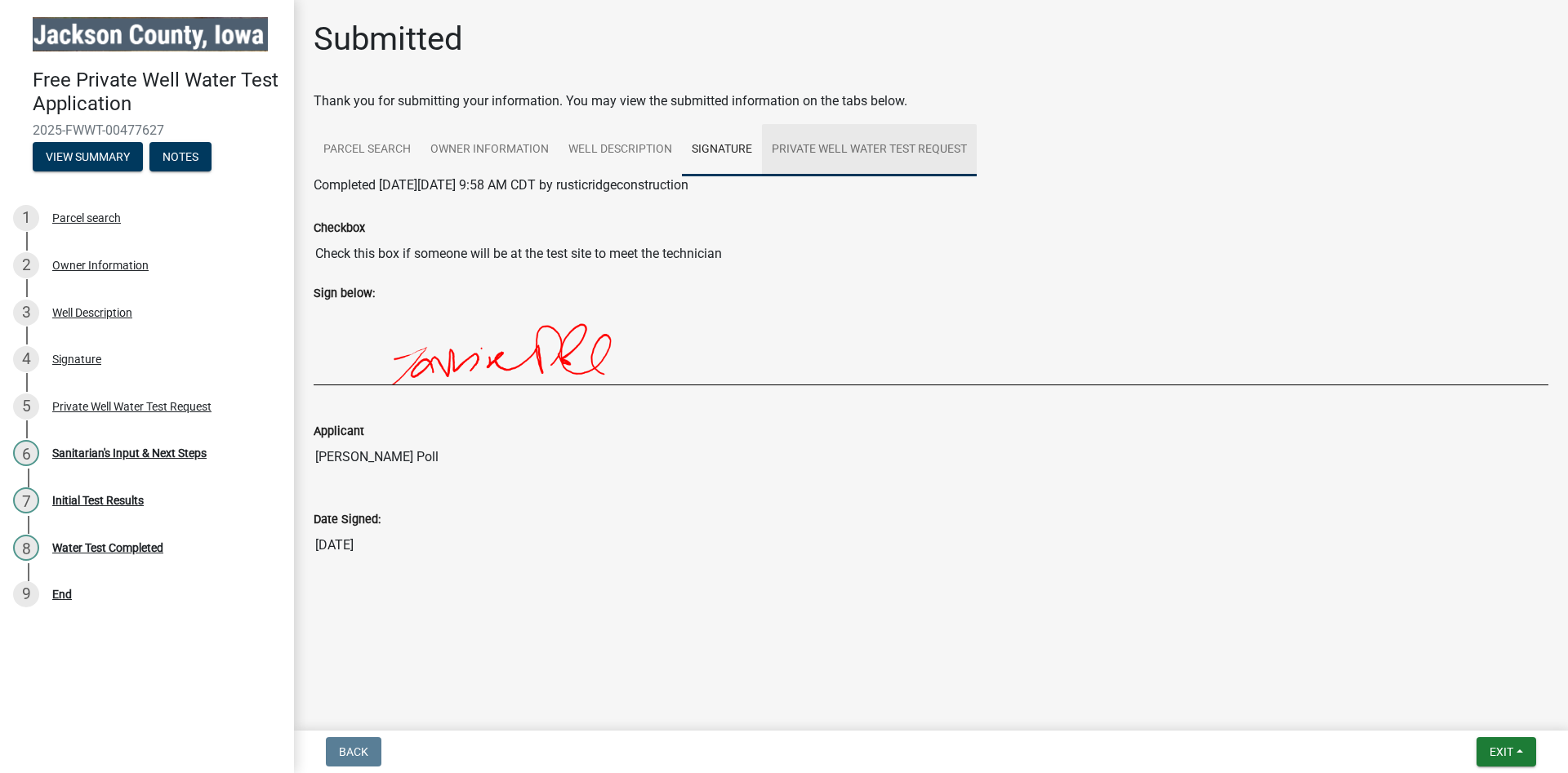
click at [817, 147] on link "Private Well Water Test Request" at bounding box center [869, 149] width 214 height 52
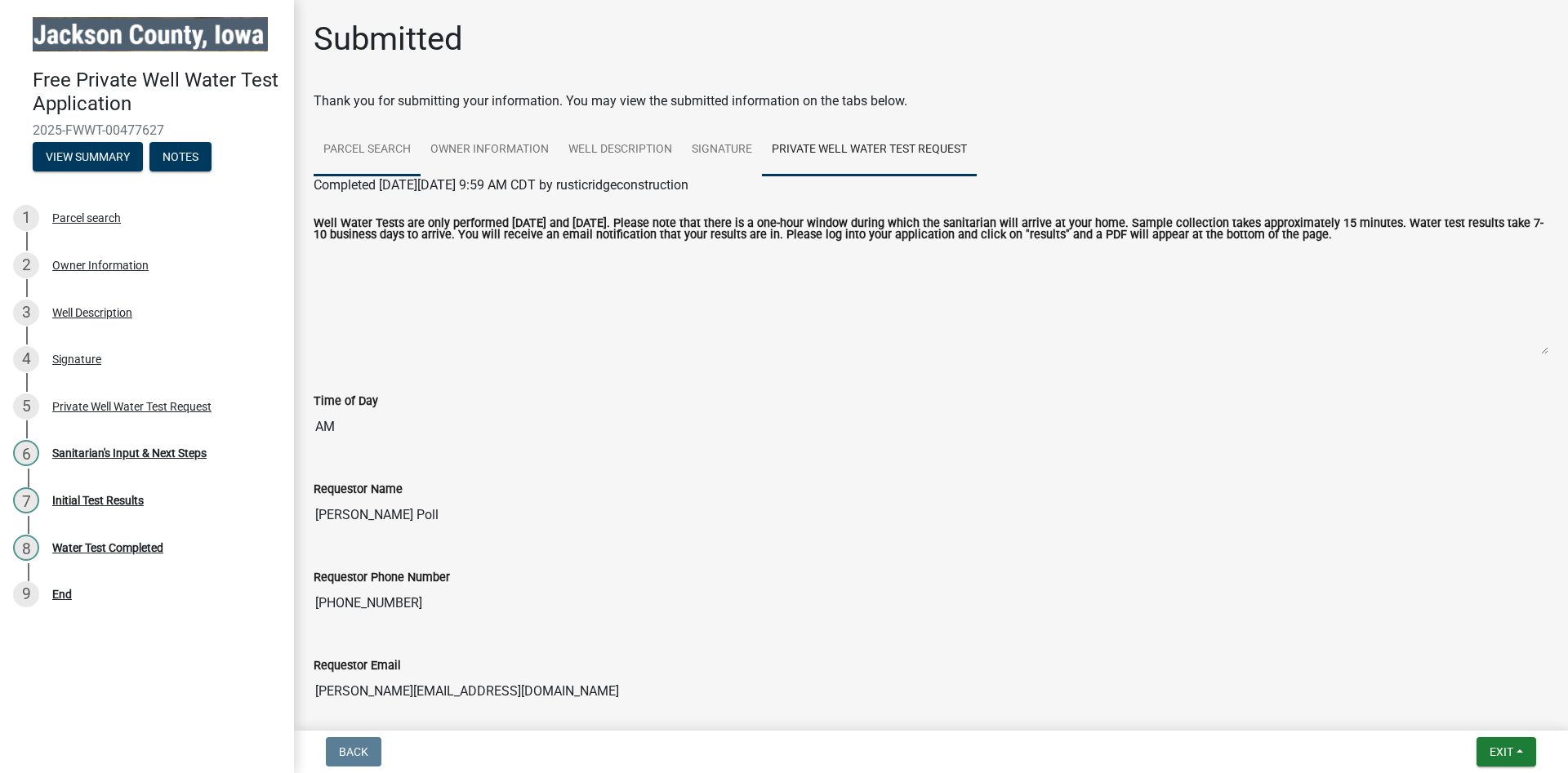
click at [379, 146] on link "Parcel search" at bounding box center [367, 149] width 107 height 52
